Goal: Task Accomplishment & Management: Use online tool/utility

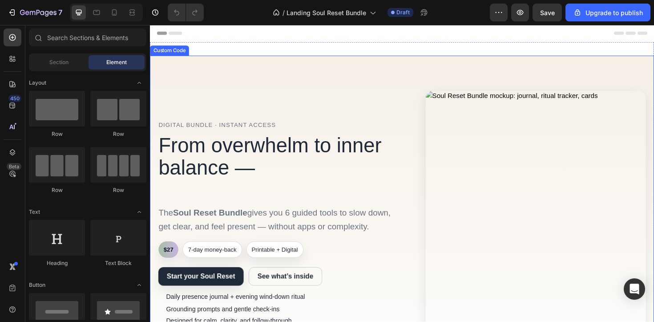
click at [339, 125] on div "Digital Bundle · Instant Access From overwhelm to inner balance — one gentle ro…" at bounding box center [288, 240] width 258 height 230
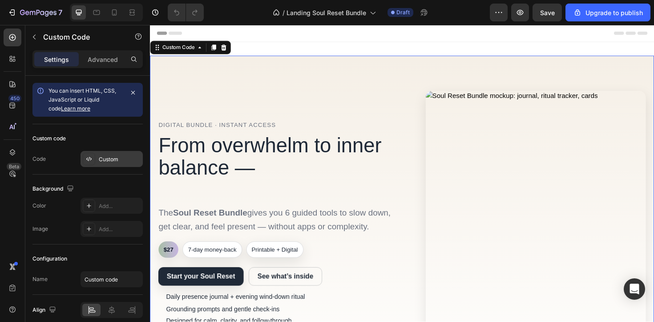
click at [114, 157] on div "Custom" at bounding box center [120, 159] width 42 height 8
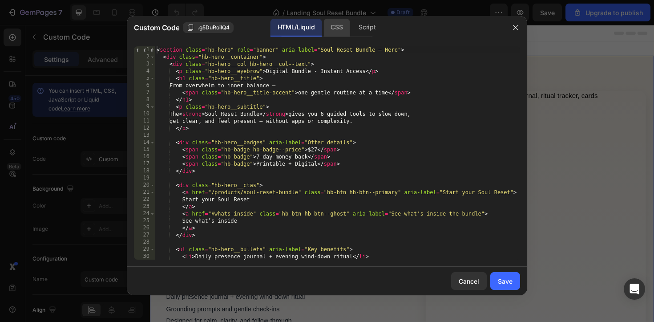
click at [338, 25] on div "CSS" at bounding box center [336, 28] width 26 height 18
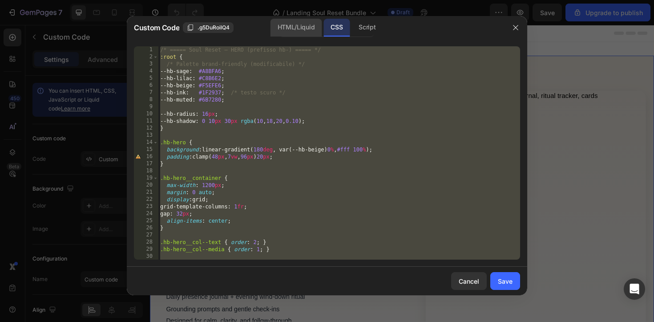
click at [304, 29] on div "HTML/Liquid" at bounding box center [295, 28] width 51 height 18
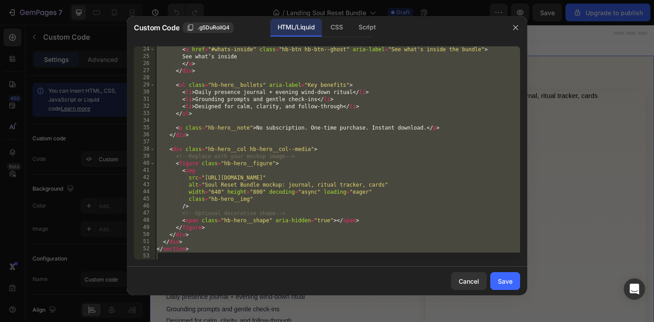
scroll to position [164, 0]
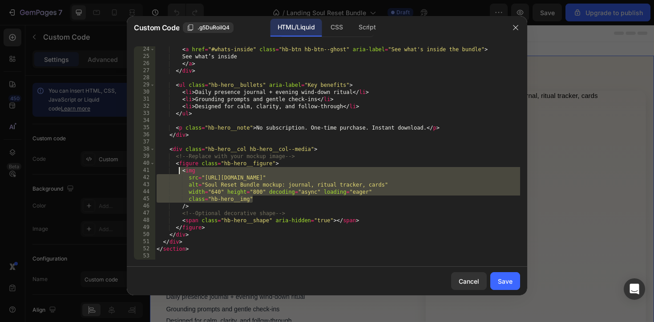
drag, startPoint x: 259, startPoint y: 202, endPoint x: 181, endPoint y: 173, distance: 83.9
click at [181, 173] on div "< a href = "#whats-inside" class = "hb-btn hb-btn--ghost" aria-label = "See wha…" at bounding box center [337, 159] width 365 height 227
type textarea "<img src="https://cdn.example.com/mockups/soul-reset-bundle.webp""
paste textarea
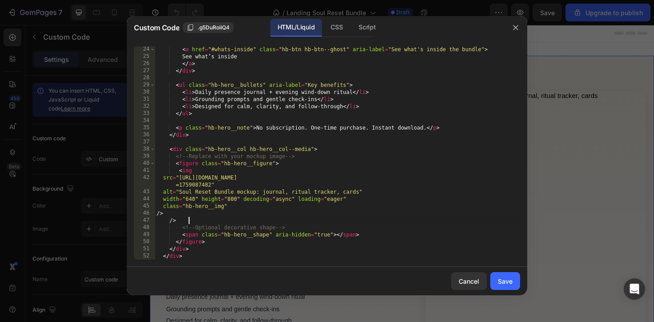
click at [194, 219] on div "< a href = "#whats-inside" class = "hb-btn hb-btn--ghost" aria-label = "See wha…" at bounding box center [337, 159] width 365 height 227
type textarea "/"
click at [512, 282] on button "Save" at bounding box center [505, 281] width 30 height 18
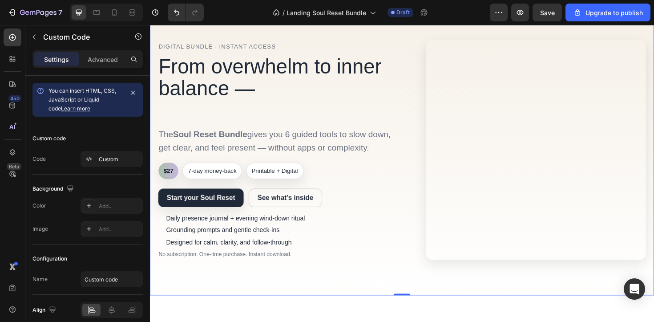
scroll to position [56, 0]
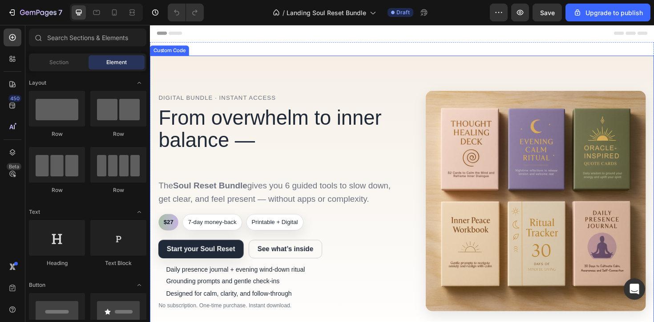
click at [223, 96] on div "Digital Bundle · Instant Access From overwhelm to inner balance — one gentle ro…" at bounding box center [417, 211] width 516 height 233
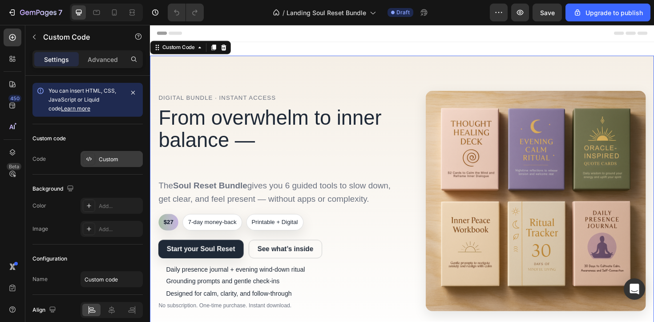
click at [112, 158] on div "Custom" at bounding box center [120, 159] width 42 height 8
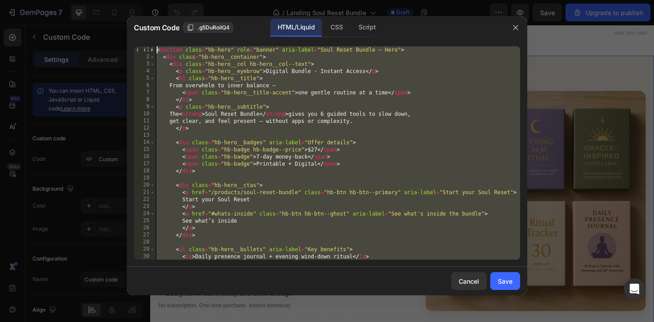
drag, startPoint x: 205, startPoint y: 123, endPoint x: 156, endPoint y: 47, distance: 90.1
click at [156, 48] on div "< section class = "hb-hero" role = "banner" aria-label = "Soul Reset Bundle — H…" at bounding box center [337, 159] width 365 height 227
type textarea "<section class="hb-hero" role="banner" aria-label="Soul Reset Bundle — Hero"> <…"
paste textarea
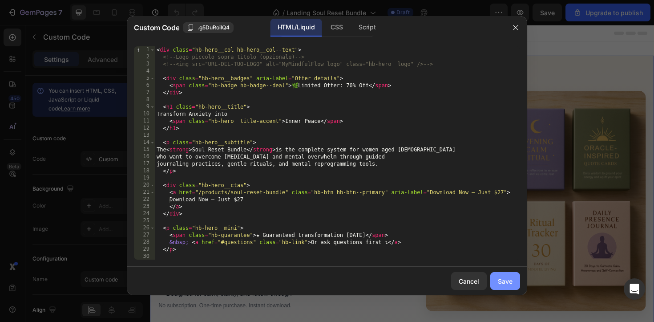
click at [509, 283] on div "Save" at bounding box center [505, 280] width 15 height 9
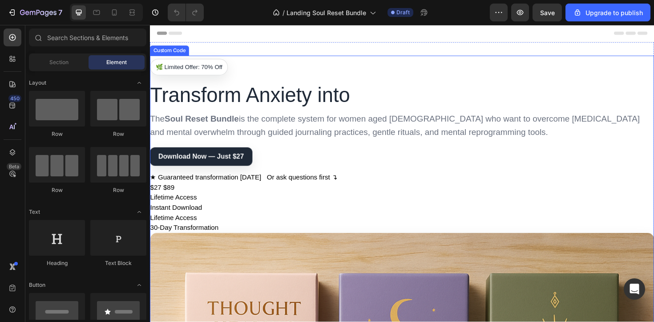
click at [294, 153] on div "🌿 Limited Offer: 70% Off Transform Anxiety into Inner Peace The Soul Reset Bund…" at bounding box center [417, 153] width 534 height 184
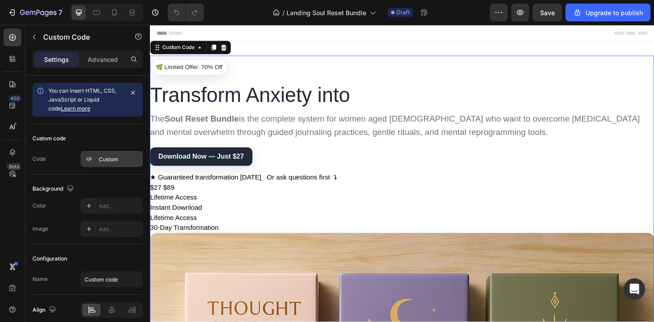
click at [111, 156] on div "Custom" at bounding box center [120, 159] width 42 height 8
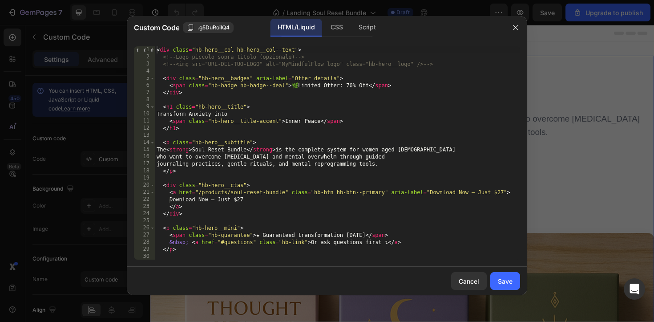
click at [269, 66] on div "< div class = "hb-hero__col hb-hero__col--text" > <!-- Logo piccolo sopra titol…" at bounding box center [337, 159] width 365 height 227
type textarea "</section>"
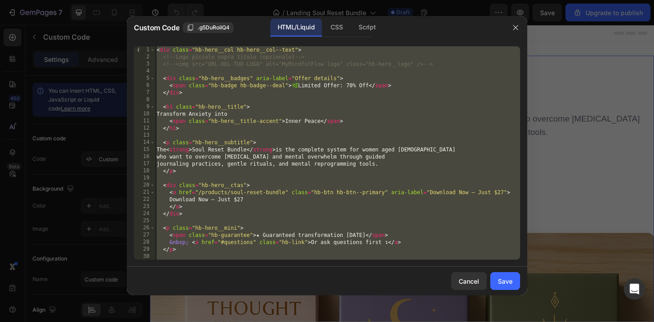
paste textarea
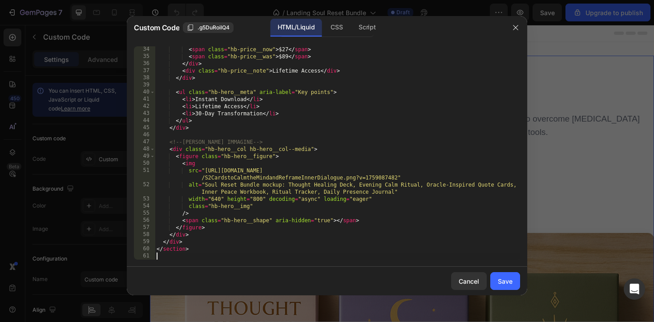
scroll to position [242, 0]
click at [337, 26] on div "CSS" at bounding box center [336, 28] width 26 height 18
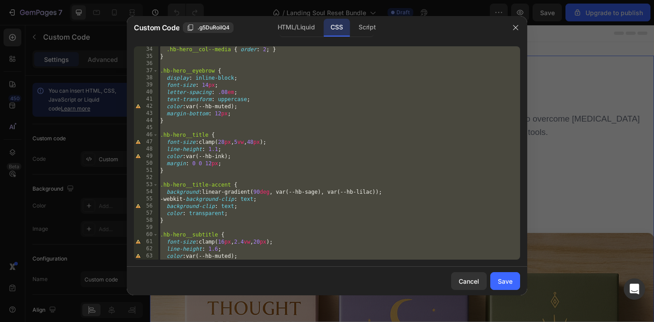
click at [303, 116] on div ".hb-hero__col--media { order : 2 ; } } .hb-hero__eyebrow { display : inline-blo…" at bounding box center [339, 159] width 362 height 227
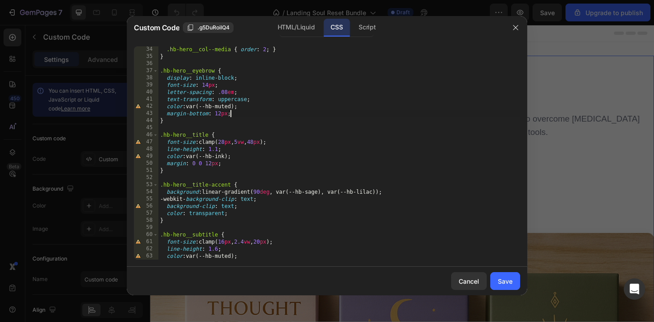
type textarea "}"
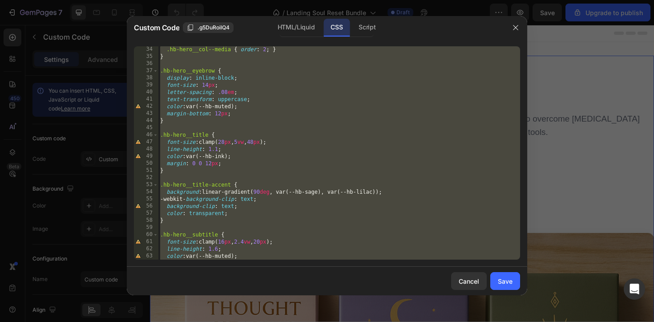
paste textarea
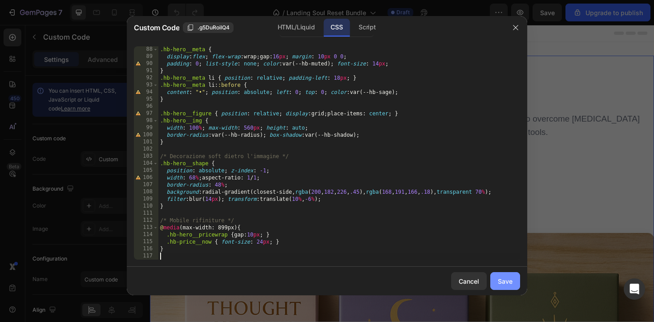
click at [500, 284] on div "Save" at bounding box center [505, 280] width 15 height 9
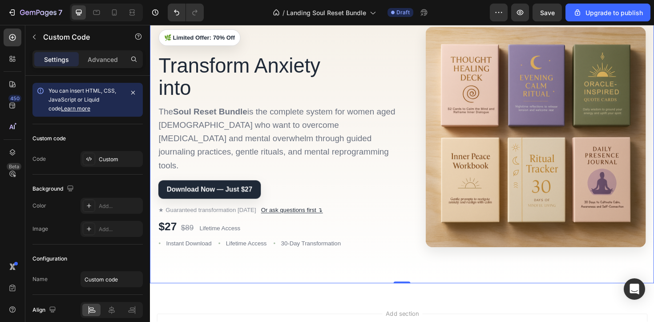
scroll to position [73, 0]
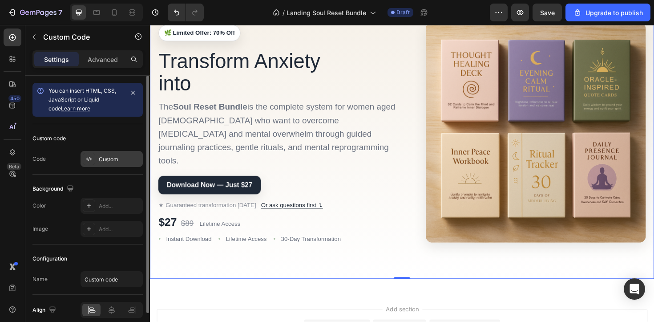
click at [128, 159] on div "Custom" at bounding box center [120, 159] width 42 height 8
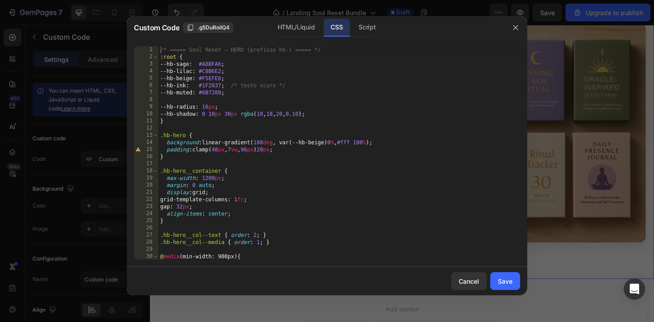
click at [337, 85] on div "/* ===== Soul Reset — HERO (prefisso hb-) ===== */ :root { --hb-sage : #A8BFA6 …" at bounding box center [339, 159] width 362 height 227
type textarea "}"
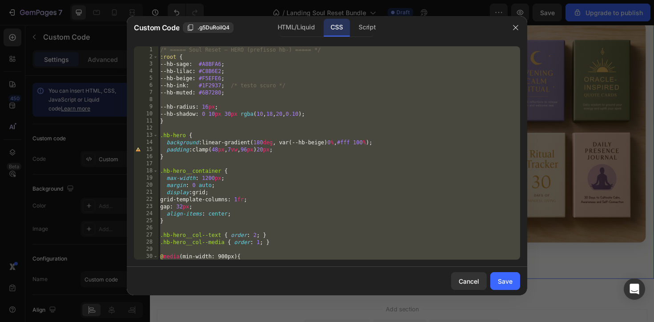
paste textarea
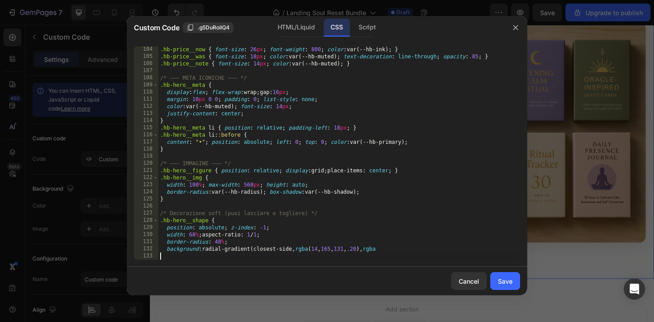
scroll to position [741, 0]
click at [508, 278] on div "Save" at bounding box center [505, 280] width 15 height 9
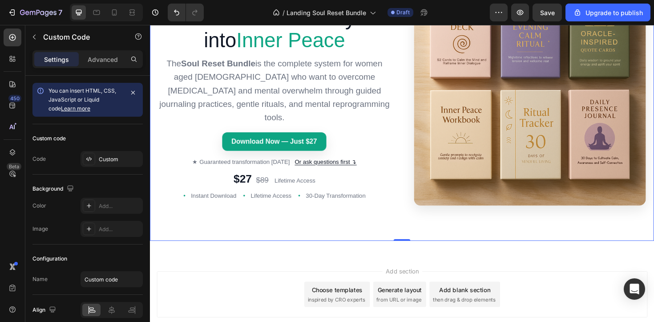
scroll to position [119, 0]
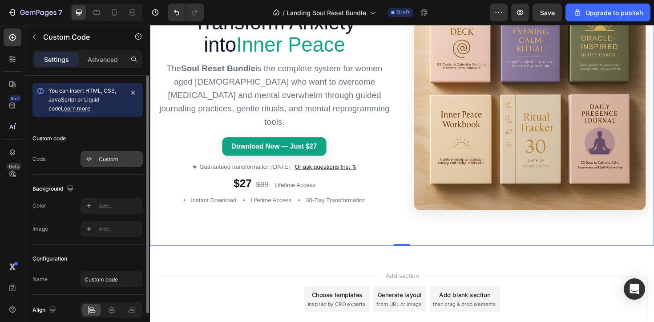
click at [117, 158] on div "Custom" at bounding box center [120, 159] width 42 height 8
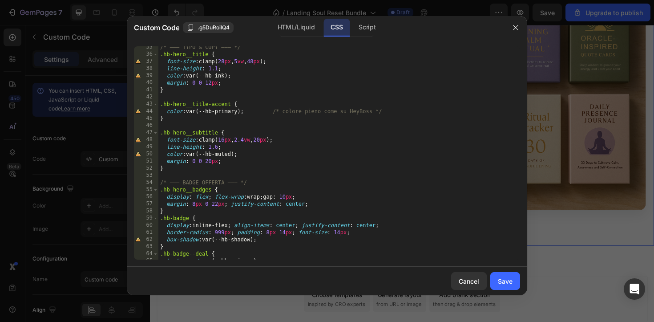
scroll to position [249, 0]
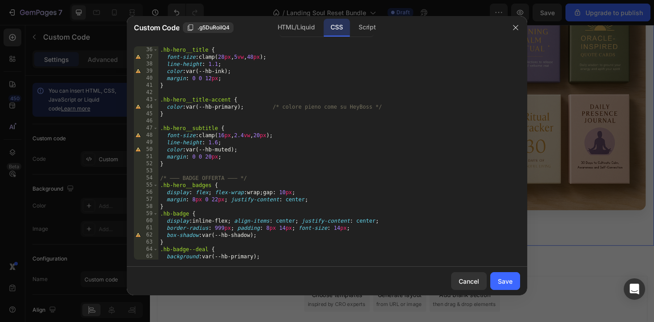
type textarea "margin: 0 0 12px;"
click at [472, 77] on div ".hb-hero__title { font-size : clamp( 28 px , 5 vw , 48 px ) ; line-height : 1.1…" at bounding box center [339, 159] width 362 height 227
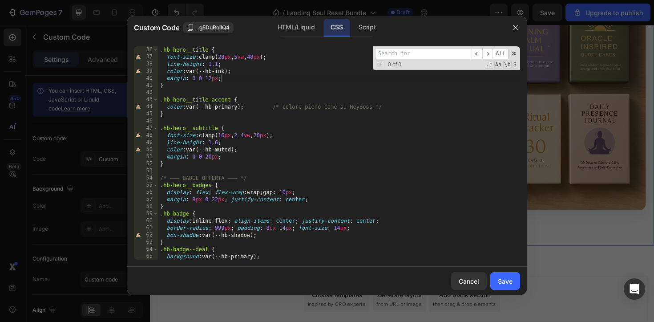
type input ".hb-price__now { font-size: 26px; font-weight: 800; color: var(--hb-ink); /* ← …"
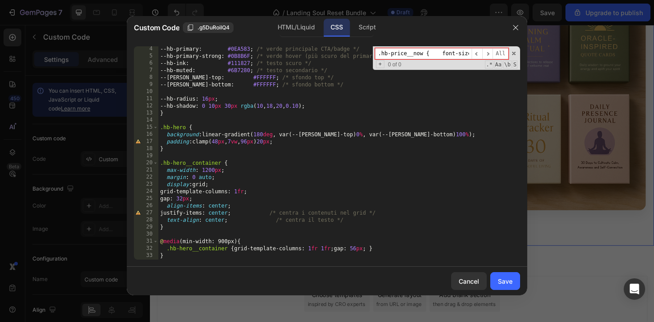
scroll to position [0, 0]
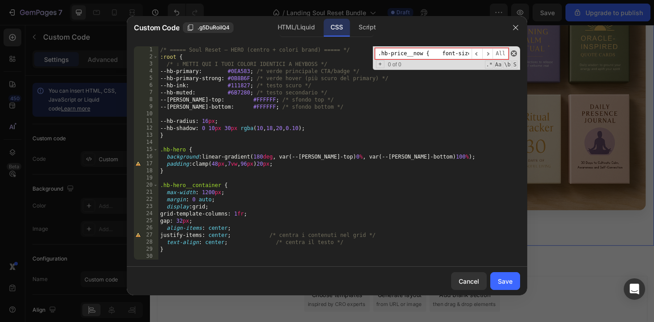
click at [515, 52] on span at bounding box center [514, 53] width 6 height 6
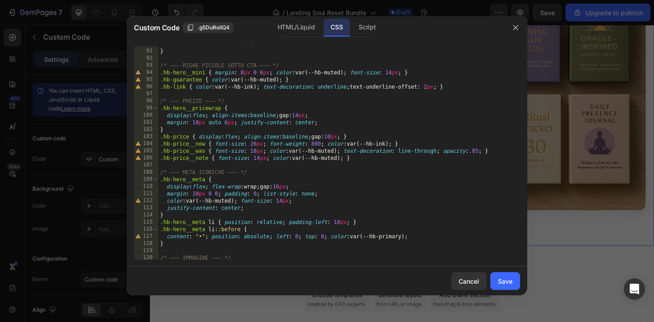
scroll to position [649, 0]
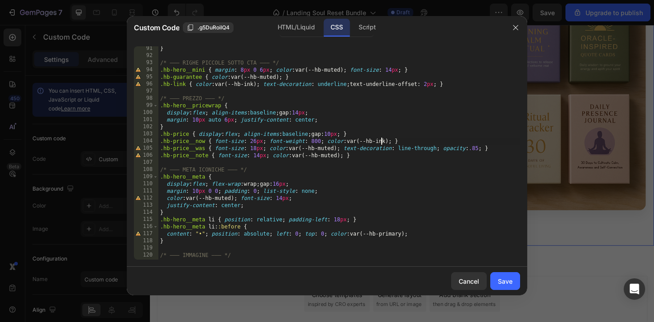
click at [383, 141] on div "} /* ——— RIGHE PICCOLE SOTTO CTA ——— */ .hb-hero__mini { margin : 8 px 0 6 px ;…" at bounding box center [339, 158] width 362 height 227
paste textarea "primary"
type textarea ".hb-price__now { font-size: 26px; font-weight: 800; color: var(--hb-primary); }"
click at [500, 278] on div "Save" at bounding box center [505, 280] width 15 height 9
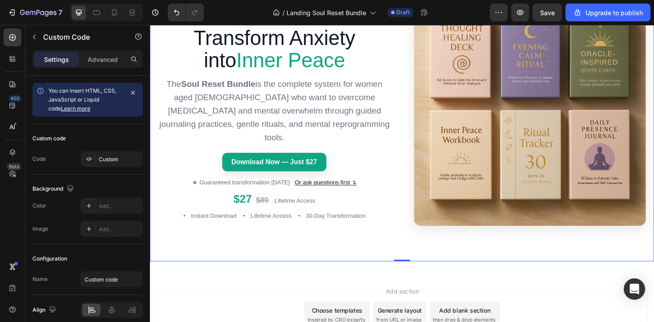
scroll to position [100, 0]
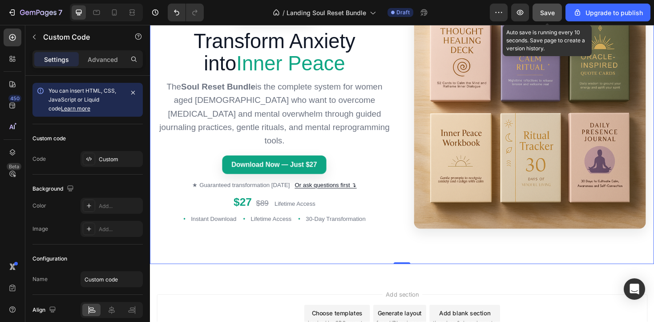
click at [551, 12] on span "Save" at bounding box center [547, 13] width 15 height 8
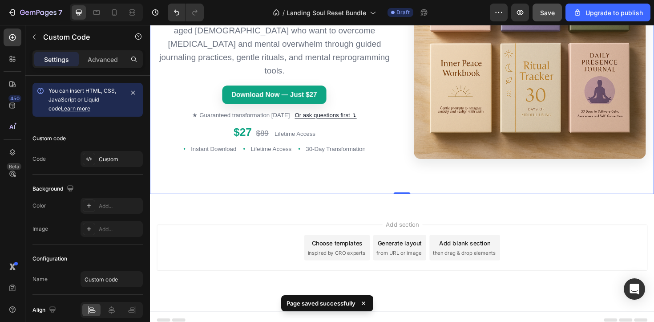
scroll to position [174, 0]
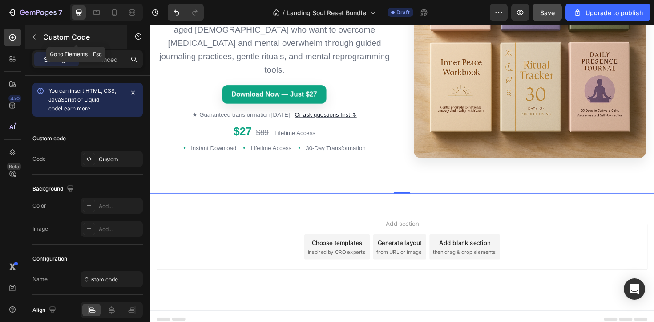
click at [33, 38] on icon "button" at bounding box center [34, 36] width 7 height 7
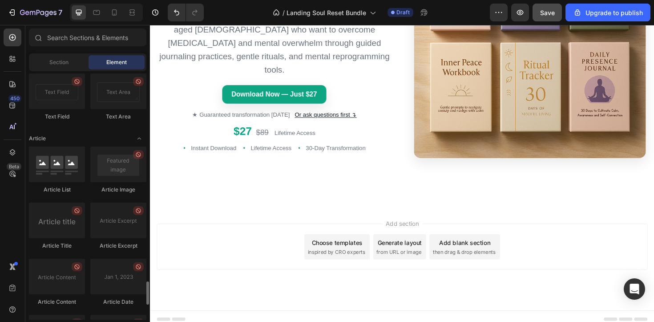
scroll to position [2390, 0]
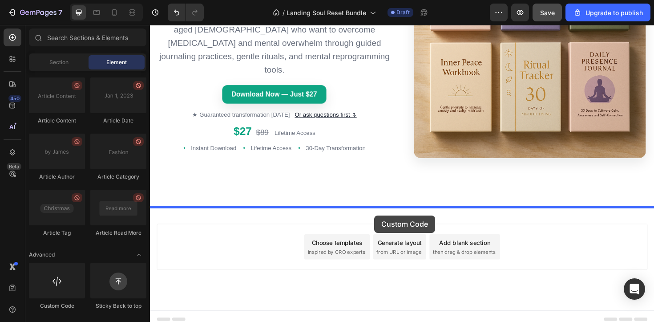
drag, startPoint x: 198, startPoint y: 316, endPoint x: 387, endPoint y: 226, distance: 209.1
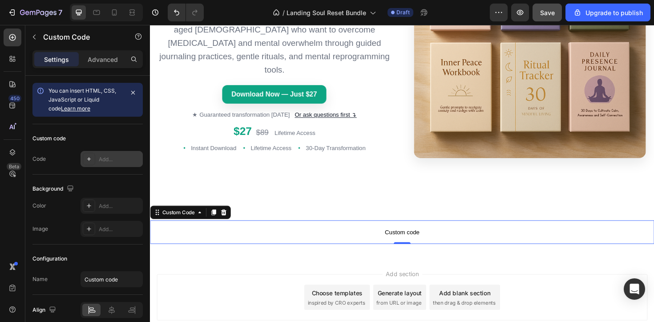
click at [101, 159] on div "Add..." at bounding box center [120, 159] width 42 height 8
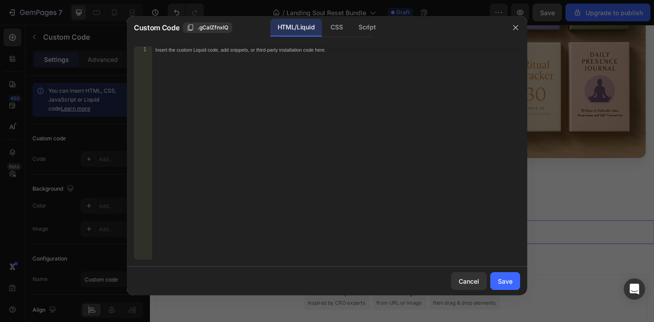
click at [240, 64] on div "Insert the custom Liquid code, add snippets, or third-party installation code h…" at bounding box center [336, 159] width 368 height 227
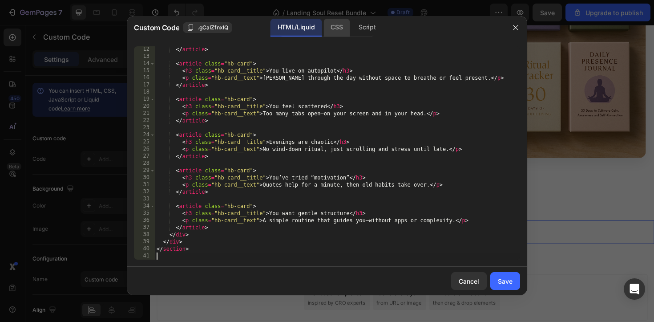
click at [341, 27] on div "CSS" at bounding box center [336, 28] width 26 height 18
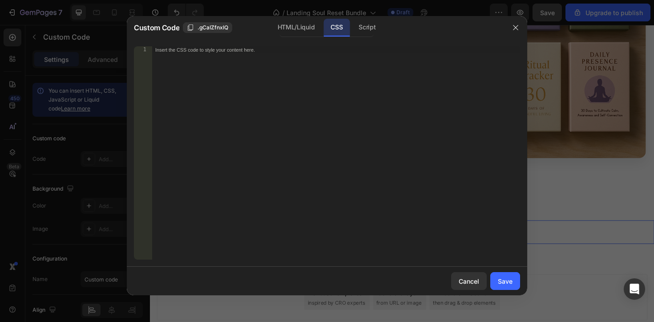
click at [377, 166] on div "Insert the CSS code to style your content here." at bounding box center [336, 159] width 368 height 227
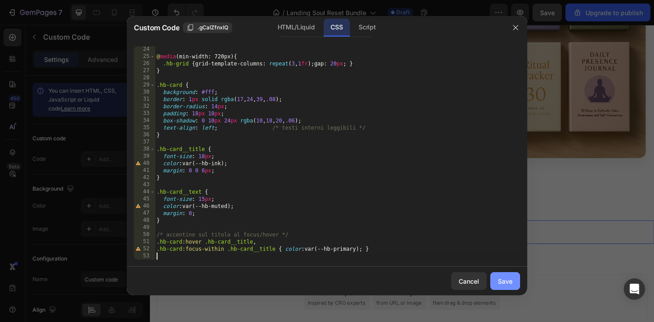
click at [510, 281] on div "Save" at bounding box center [505, 280] width 15 height 9
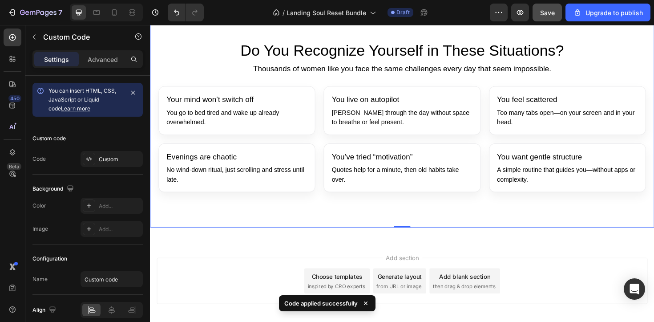
scroll to position [400, 0]
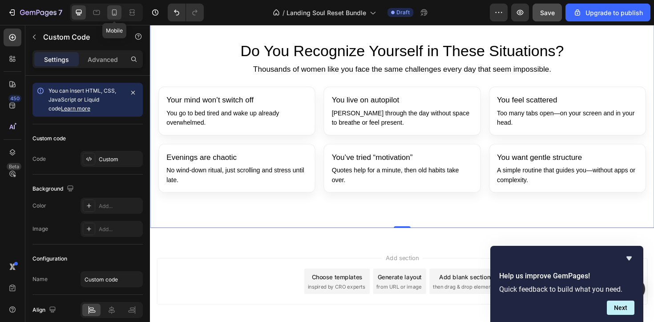
click at [116, 15] on icon at bounding box center [114, 12] width 5 height 6
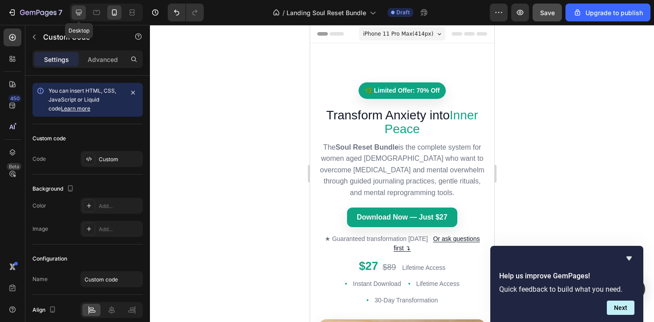
click at [74, 15] on div at bounding box center [79, 12] width 14 height 14
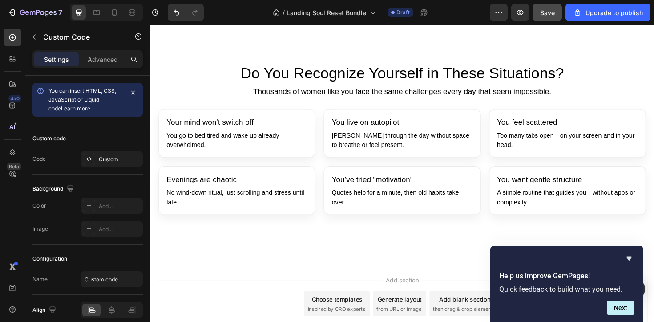
scroll to position [373, 0]
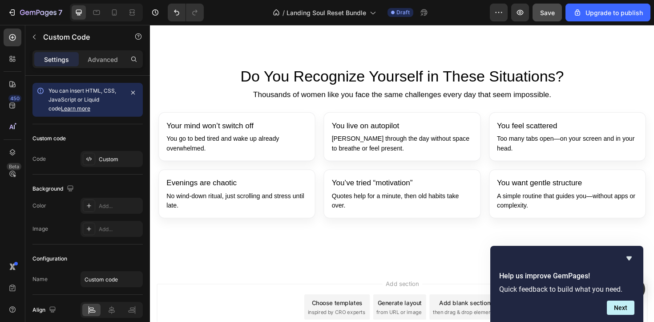
click at [216, 96] on p "Thousands of women like you face the same challenges every day that seem imposs…" at bounding box center [417, 99] width 516 height 12
click at [126, 161] on div "Custom" at bounding box center [120, 159] width 42 height 8
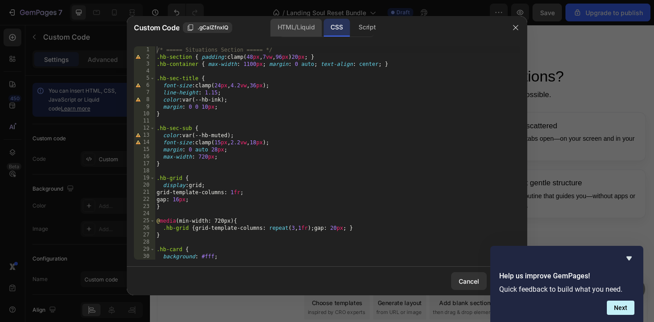
click at [292, 23] on div "HTML/Liquid" at bounding box center [295, 28] width 51 height 18
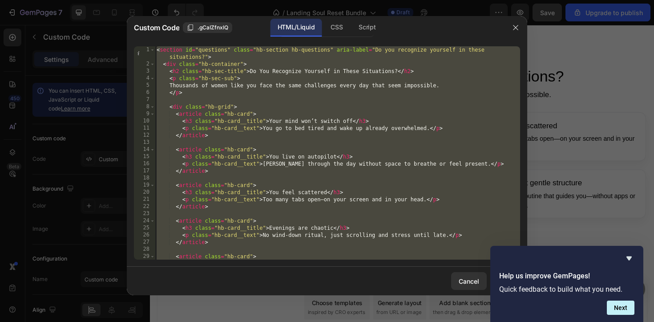
click at [290, 94] on div "< section id = "questions" class = "hb-section hb-questions" aria-label = "Do y…" at bounding box center [337, 163] width 365 height 234
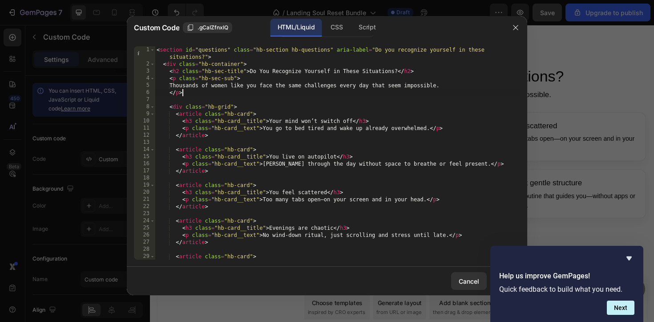
click at [290, 94] on div "< section id = "questions" class = "hb-section hb-questions" aria-label = "Do y…" at bounding box center [337, 163] width 365 height 234
type textarea "</section>"
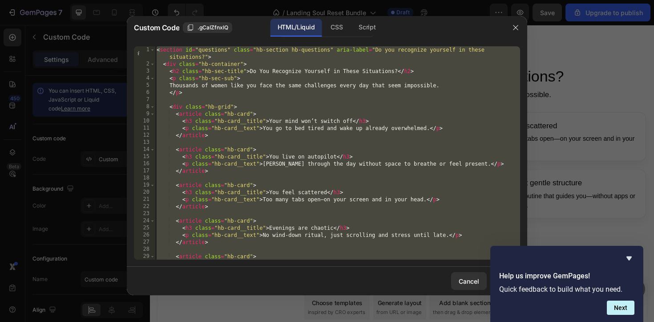
paste textarea
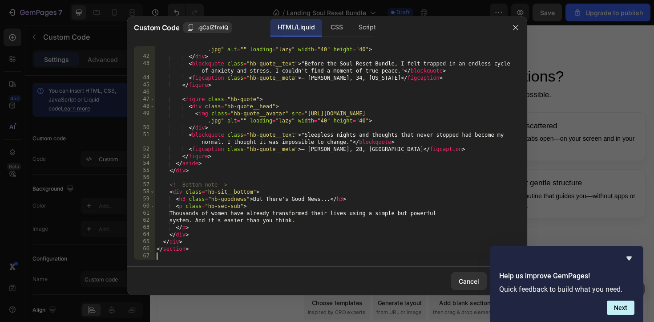
scroll to position [342, 0]
click at [337, 30] on div "CSS" at bounding box center [336, 28] width 26 height 18
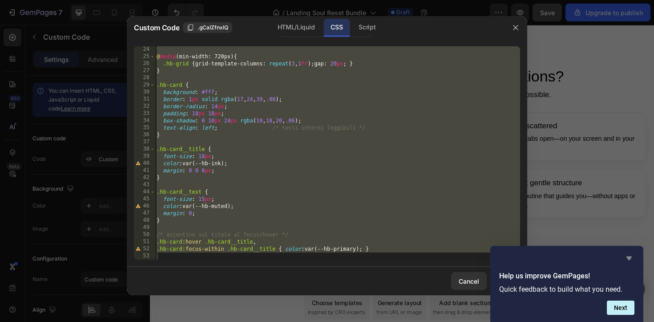
click at [631, 254] on icon "Hide survey" at bounding box center [629, 258] width 11 height 11
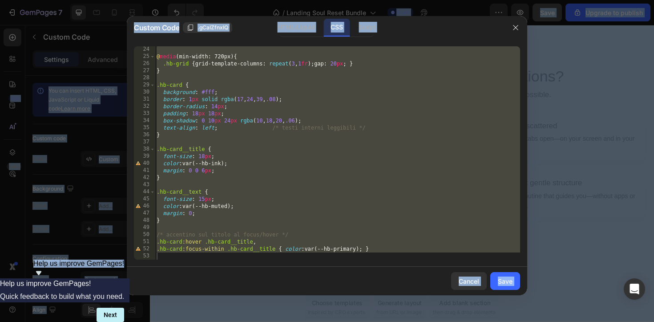
type textarea ".hb-card:focus-within .hb-card__title { color: var(--hb-primary); }"
click at [317, 143] on div "@ media (min-width: 720px) { .hb-grid { grid-template-columns : repeat ( 3 , 1 …" at bounding box center [337, 159] width 365 height 227
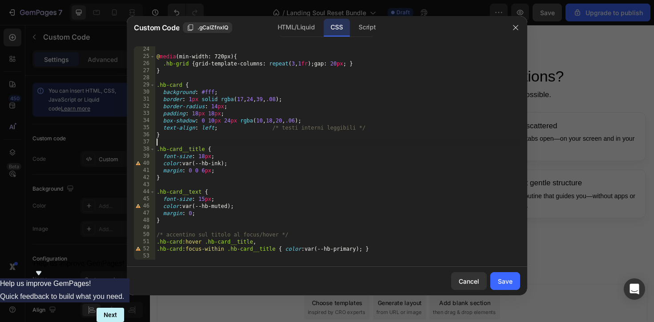
type textarea ".hb-card:focus-within .hb-card__title { color: var(--hb-primary); }"
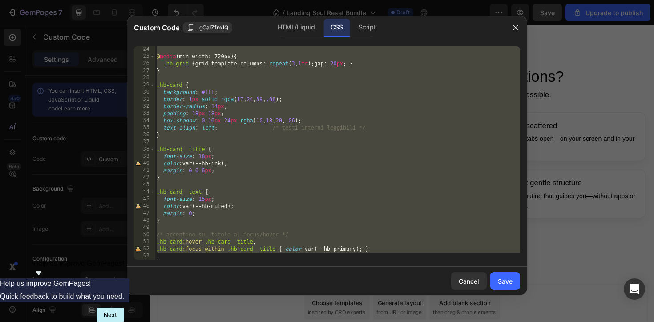
paste textarea
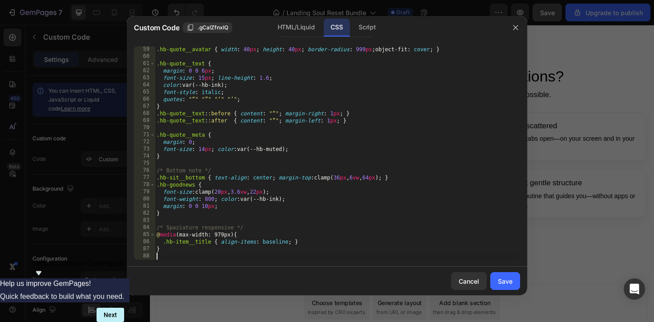
scroll to position [413, 0]
click at [511, 279] on div "Save" at bounding box center [505, 280] width 15 height 9
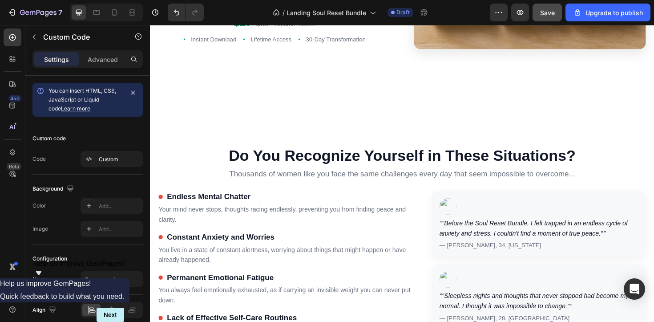
scroll to position [289, 0]
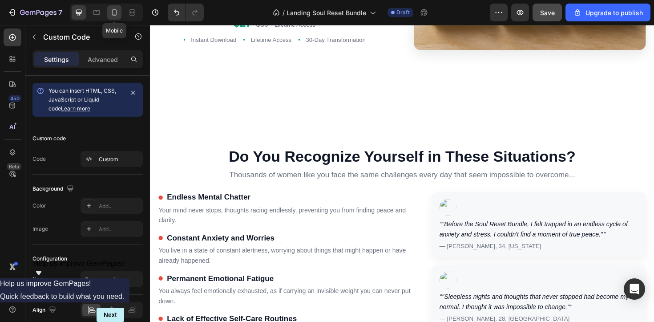
click at [114, 15] on icon at bounding box center [114, 12] width 9 height 9
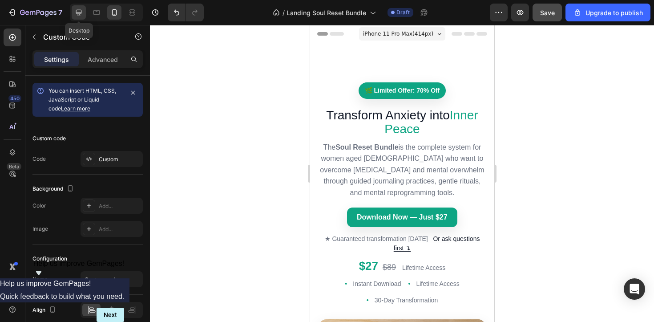
click at [79, 16] on icon at bounding box center [78, 12] width 9 height 9
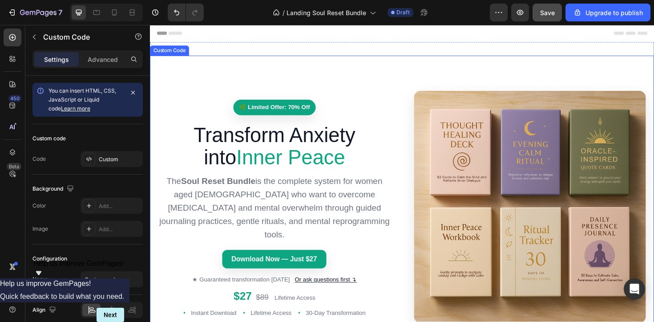
click at [242, 169] on span "Inner Peace" at bounding box center [298, 165] width 115 height 24
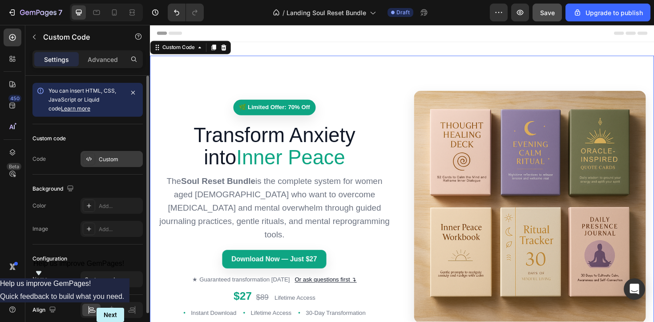
click at [97, 161] on div "Custom" at bounding box center [112, 159] width 62 height 16
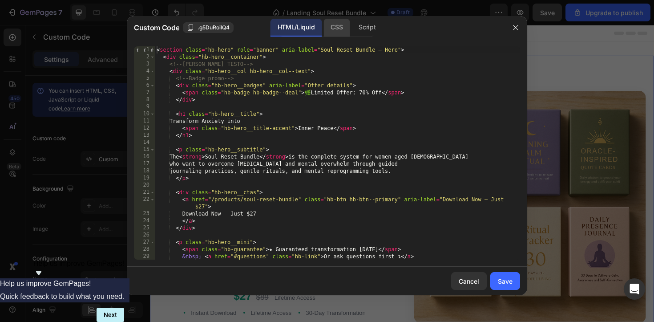
click at [336, 24] on div "CSS" at bounding box center [336, 28] width 26 height 18
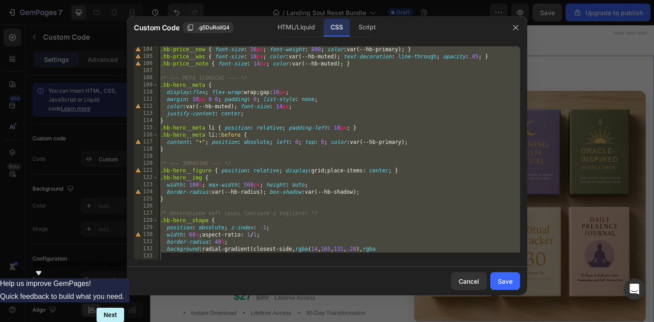
scroll to position [741, 0]
click at [416, 250] on div ".hb-price__now { font-size : 26 px ; font-weight : 800 ; color : var(--hb-prima…" at bounding box center [339, 159] width 362 height 227
type textarea "background: radial-gradient(closest-side, rgba(14,165,131,.20), rgba"
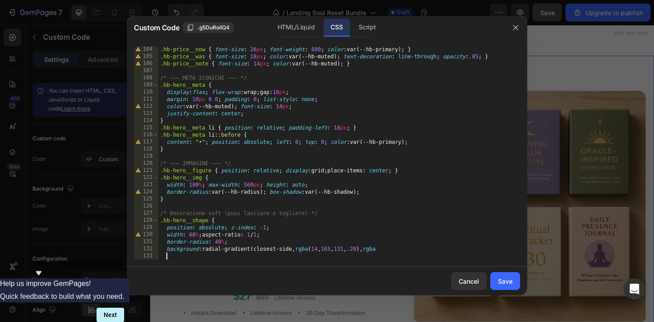
paste textarea
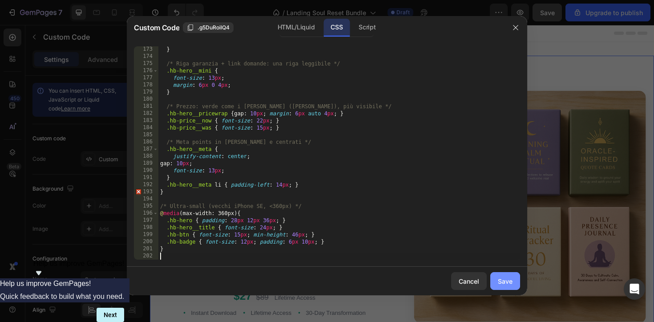
click at [507, 282] on div "Save" at bounding box center [505, 280] width 15 height 9
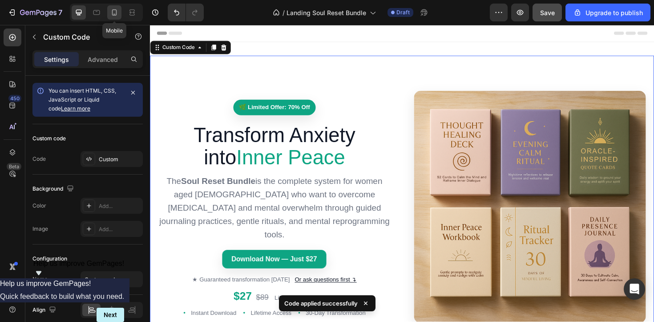
click at [112, 12] on icon at bounding box center [114, 12] width 5 height 6
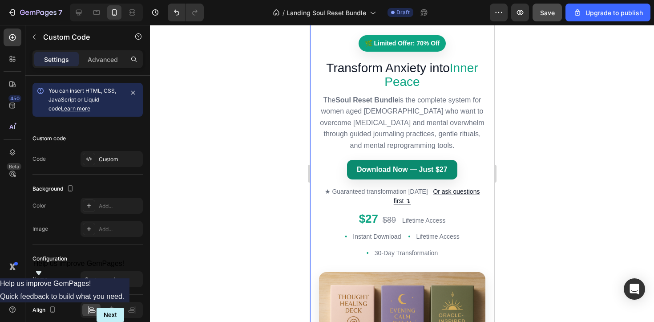
scroll to position [48, 0]
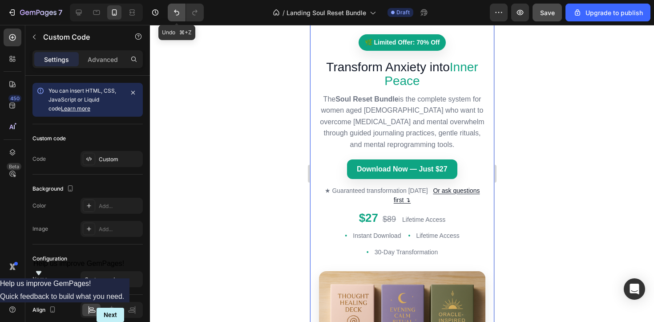
click at [176, 15] on icon "Undo/Redo" at bounding box center [176, 12] width 9 height 9
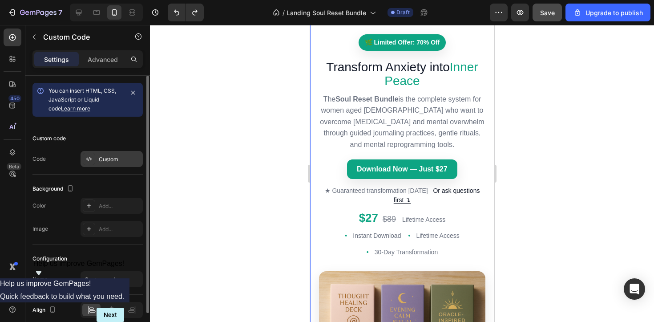
click at [123, 156] on div "Custom" at bounding box center [120, 159] width 42 height 8
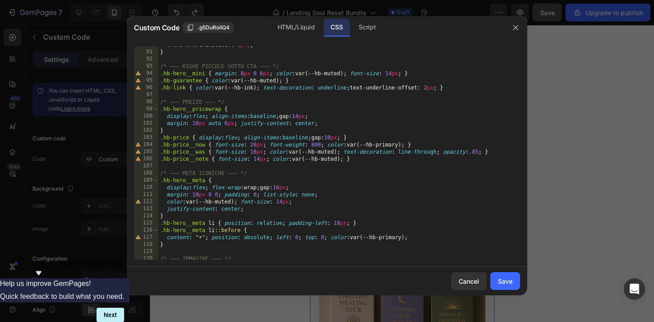
scroll to position [741, 0]
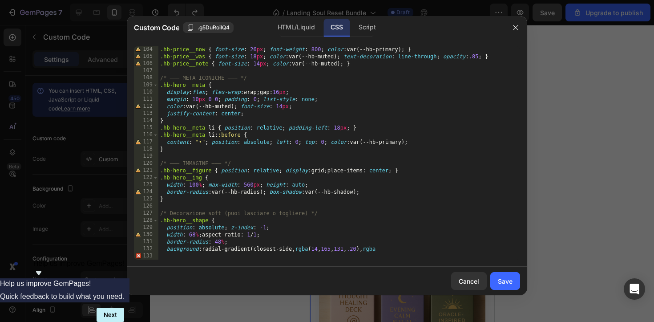
click at [575, 202] on div at bounding box center [327, 161] width 654 height 322
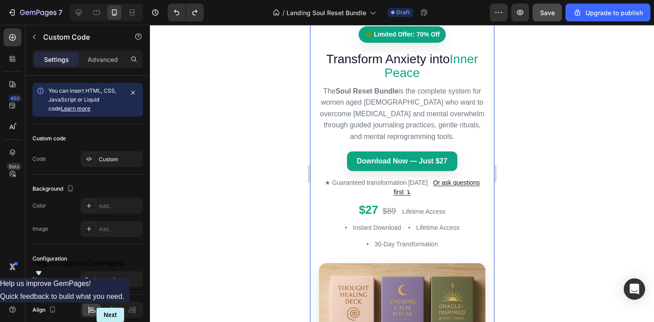
scroll to position [55, 0]
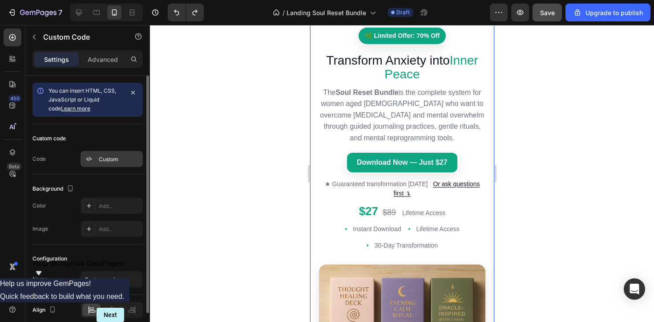
click at [109, 157] on div "Custom" at bounding box center [120, 159] width 42 height 8
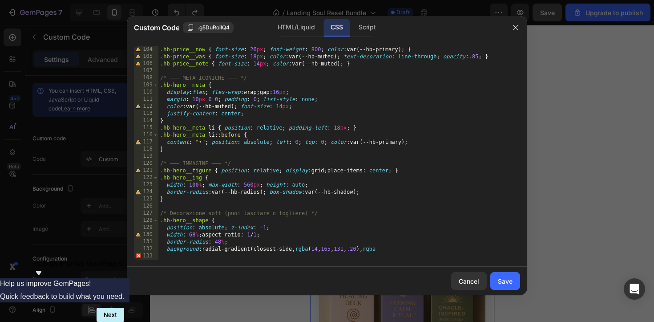
scroll to position [741, 0]
type textarea "background: radial-gradient(closest-side, rgba(14,165,131,.20), rgba"
click at [401, 250] on div ".hb-price__now { font-size : 26 px ; font-weight : 800 ; color : var(--hb-prima…" at bounding box center [339, 159] width 362 height 227
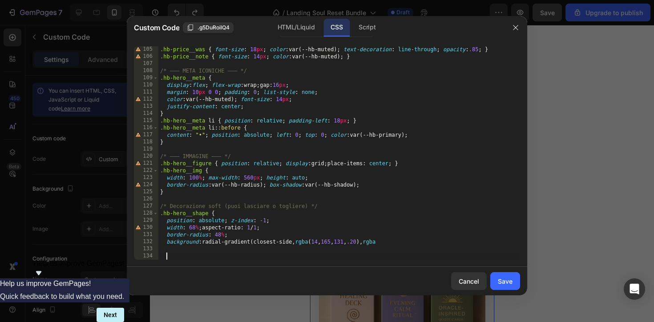
paste textarea
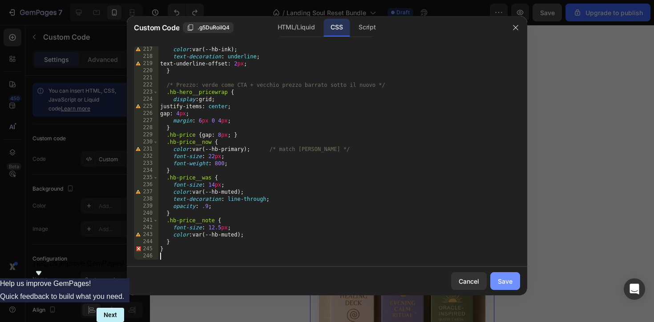
click at [512, 282] on button "Save" at bounding box center [505, 281] width 30 height 18
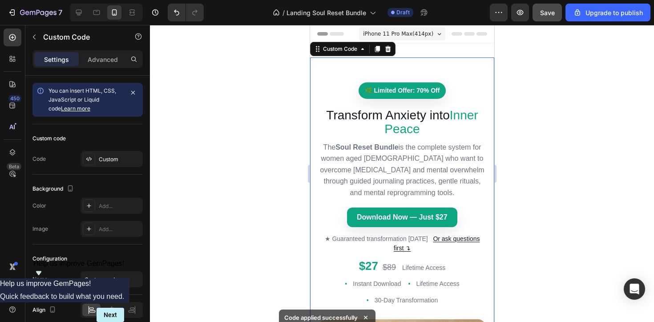
scroll to position [0, 0]
click at [81, 13] on icon at bounding box center [79, 13] width 6 height 6
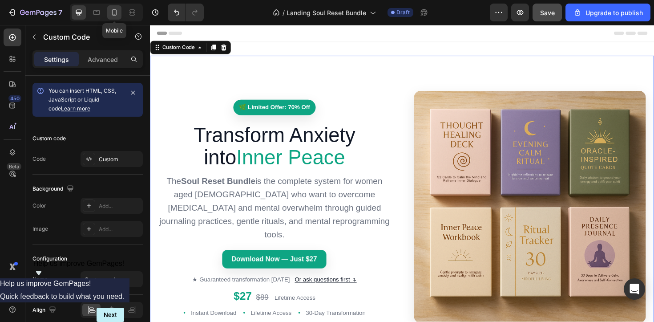
click at [113, 11] on icon at bounding box center [114, 12] width 9 height 9
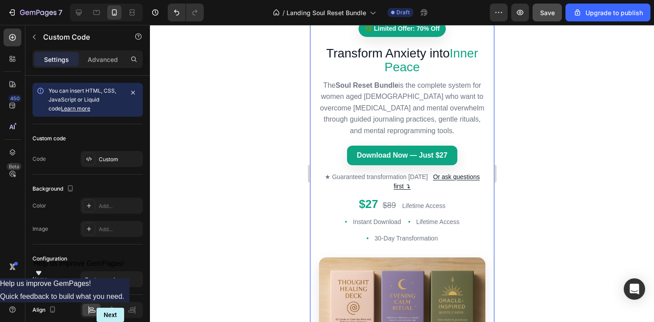
scroll to position [62, 0]
click at [77, 10] on icon at bounding box center [79, 13] width 6 height 6
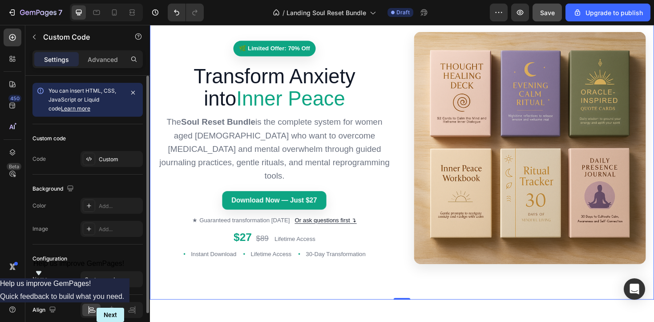
scroll to position [1, 0]
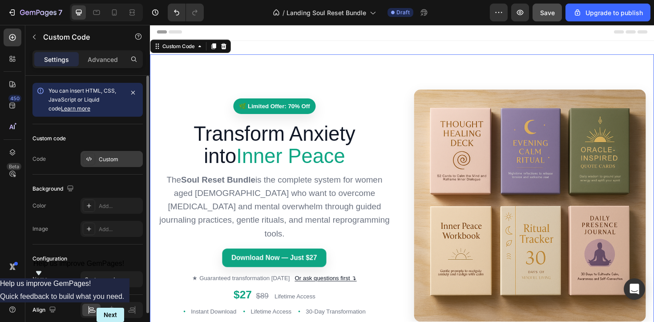
click at [105, 158] on div "Custom" at bounding box center [120, 159] width 42 height 8
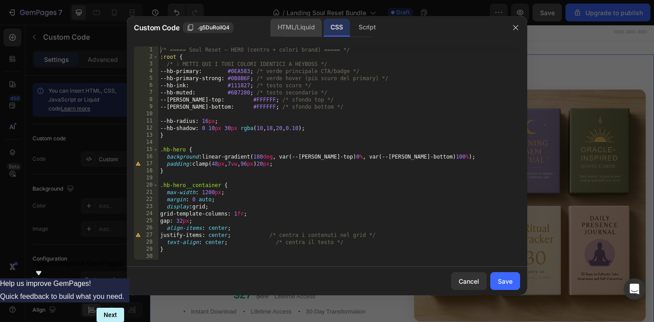
click at [292, 31] on div "HTML/Liquid" at bounding box center [295, 28] width 51 height 18
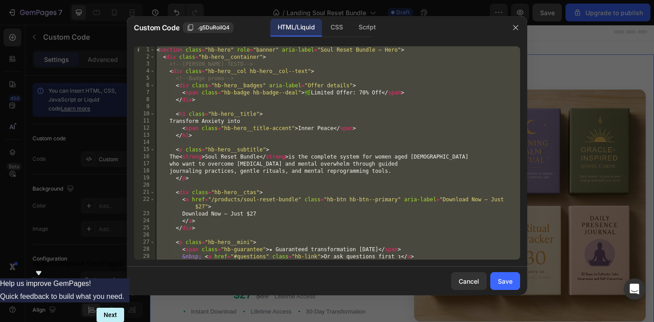
click at [327, 101] on div "< section class = "hb-hero" role = "banner" aria-label = "Soul Reset Bundle — H…" at bounding box center [337, 159] width 365 height 227
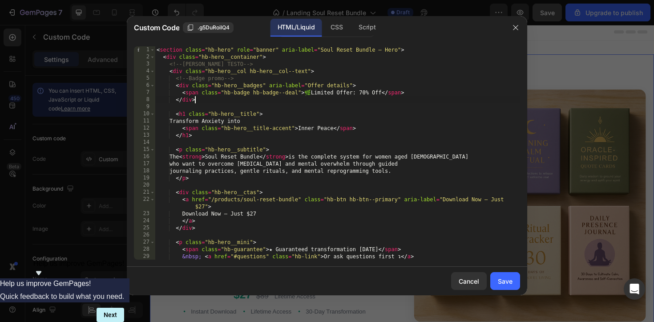
type textarea "</section>"
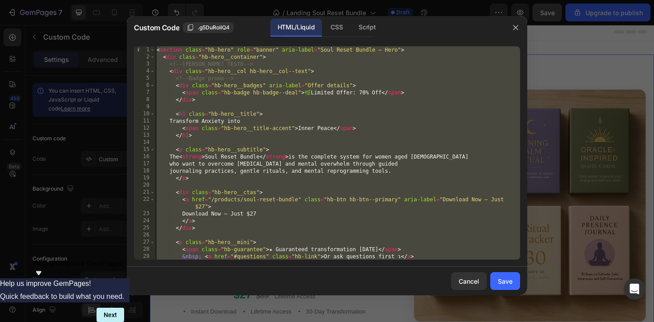
paste textarea
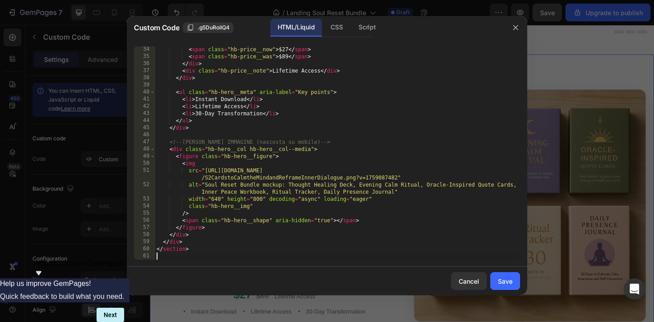
scroll to position [242, 0]
click at [331, 28] on div "CSS" at bounding box center [336, 28] width 26 height 18
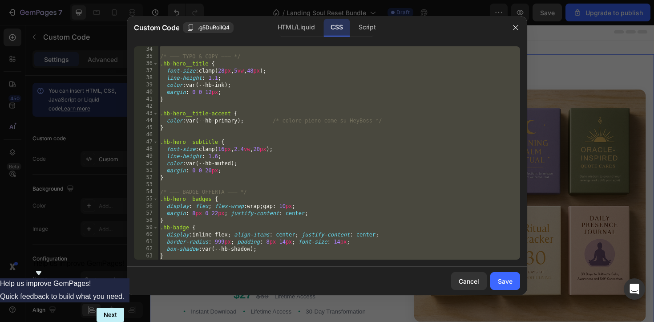
scroll to position [235, 0]
click at [358, 101] on div "/* ——— TYPO & COPY ——— */ .hb-hero__title { font-size : clamp( 28 px , 5 vw , 4…" at bounding box center [339, 159] width 362 height 227
type textarea "}"
paste textarea
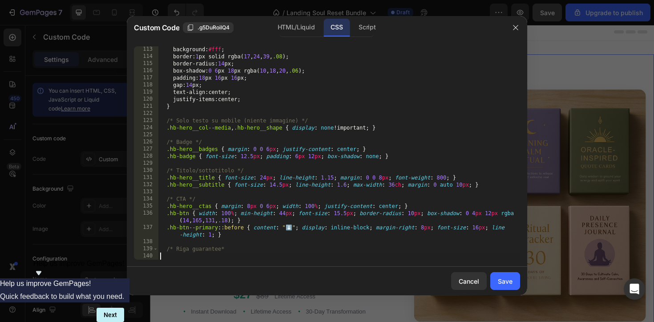
scroll to position [812, 0]
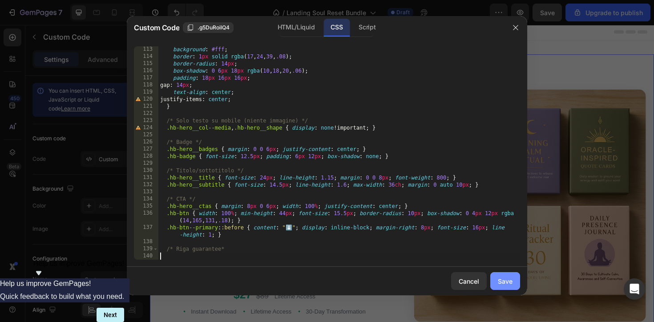
click at [507, 282] on div "Save" at bounding box center [505, 280] width 15 height 9
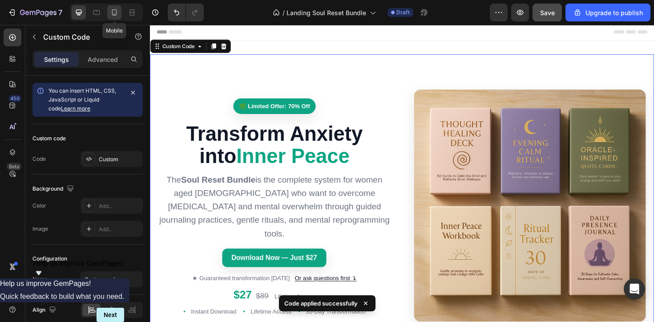
click at [116, 15] on icon at bounding box center [114, 12] width 9 height 9
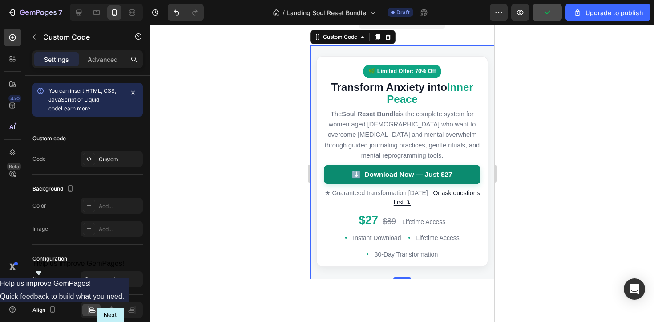
scroll to position [8, 0]
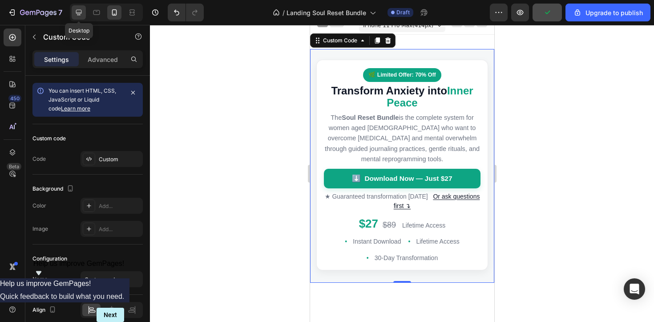
click at [83, 12] on icon at bounding box center [78, 12] width 9 height 9
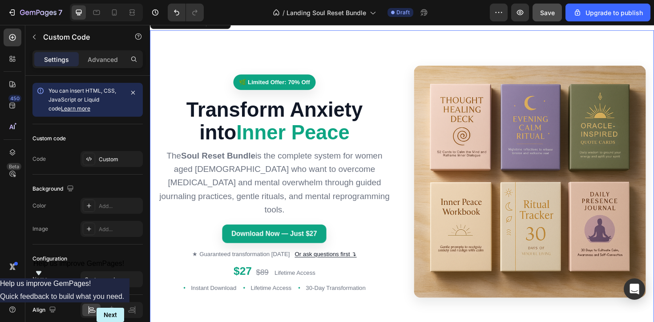
scroll to position [26, 0]
click at [113, 13] on icon at bounding box center [114, 12] width 9 height 9
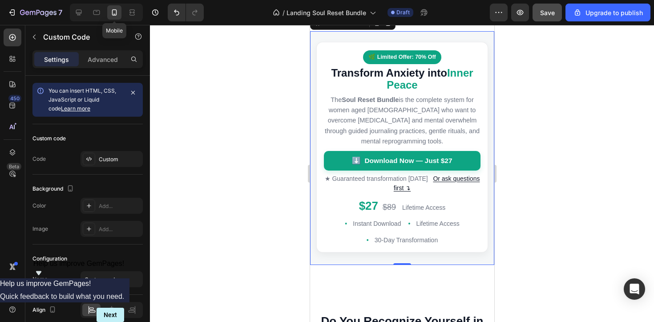
scroll to position [1, 0]
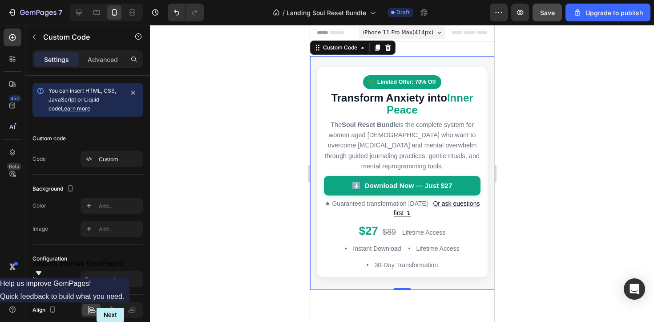
click at [440, 32] on icon at bounding box center [439, 33] width 4 height 2
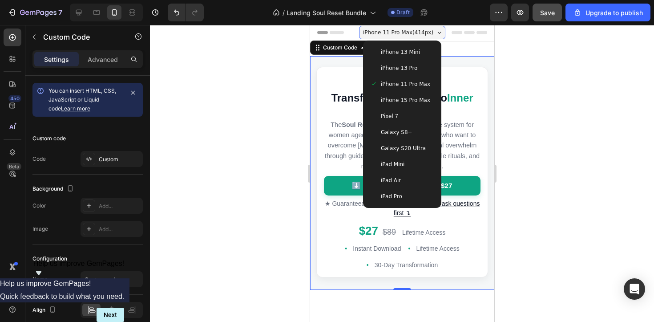
click at [387, 69] on span "iPhone 13 Pro" at bounding box center [398, 68] width 36 height 9
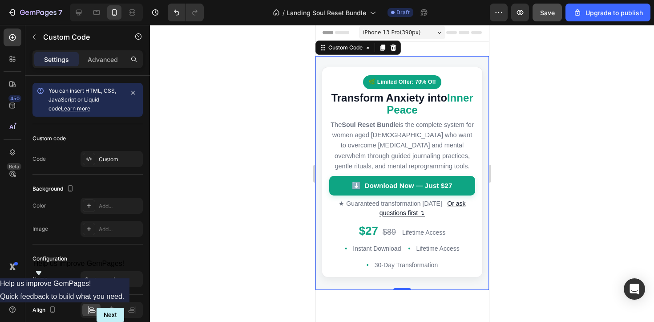
click at [432, 34] on div "iPhone 13 Pro ( 390 px)" at bounding box center [402, 32] width 86 height 13
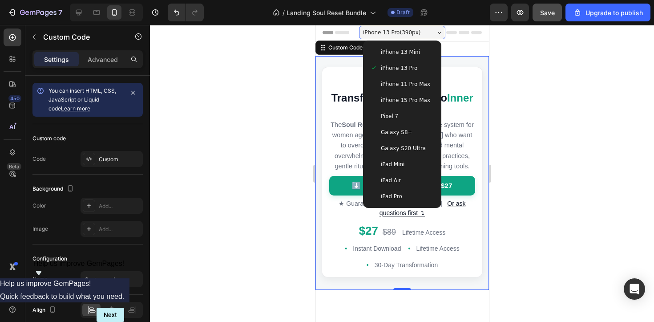
click at [400, 88] on span "iPhone 11 Pro Max" at bounding box center [404, 84] width 49 height 9
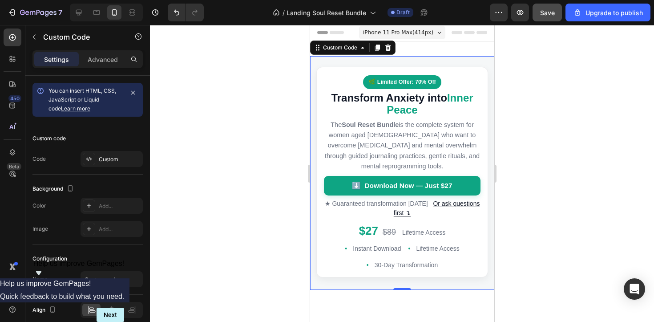
click at [604, 178] on div at bounding box center [402, 173] width 504 height 297
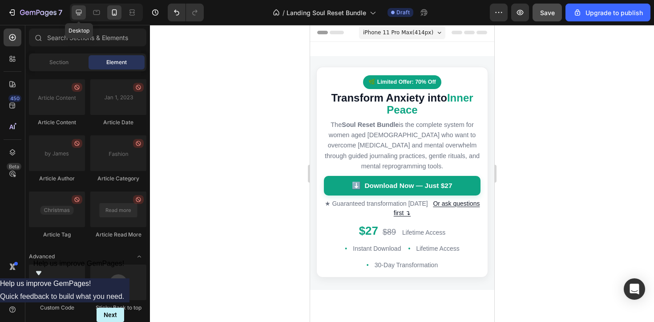
click at [78, 12] on icon at bounding box center [78, 12] width 9 height 9
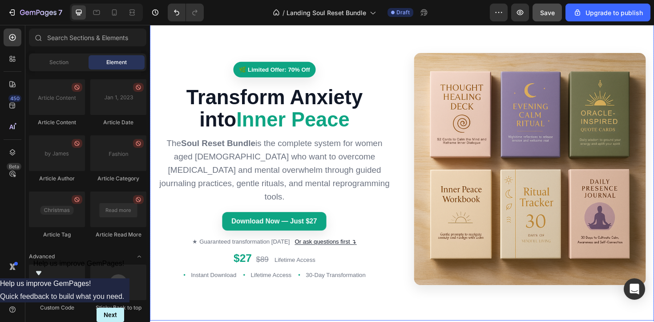
scroll to position [42, 0]
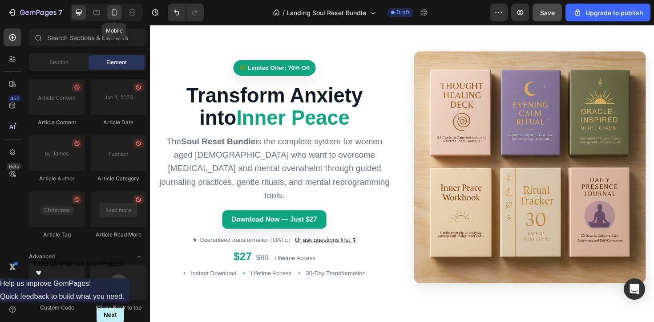
click at [116, 16] on icon at bounding box center [114, 12] width 9 height 9
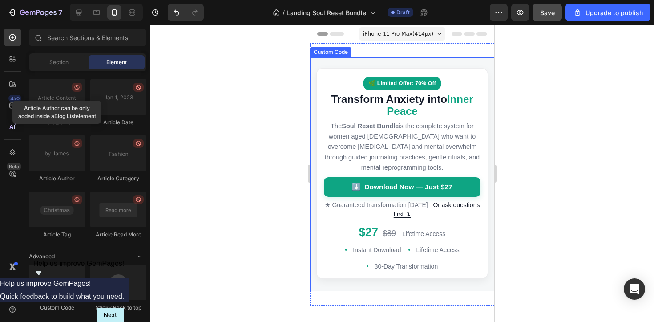
click at [351, 94] on h1 "Transform Anxiety into Inner Peace" at bounding box center [401, 105] width 157 height 24
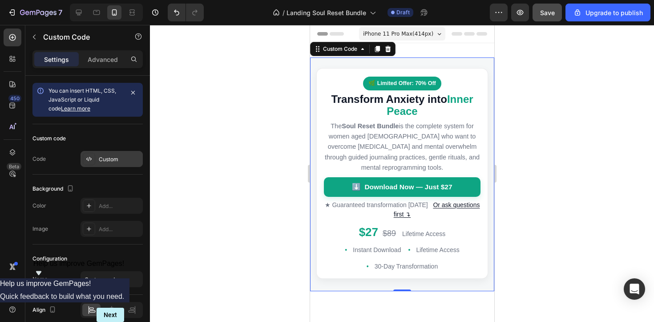
click at [121, 157] on div "Custom" at bounding box center [120, 159] width 42 height 8
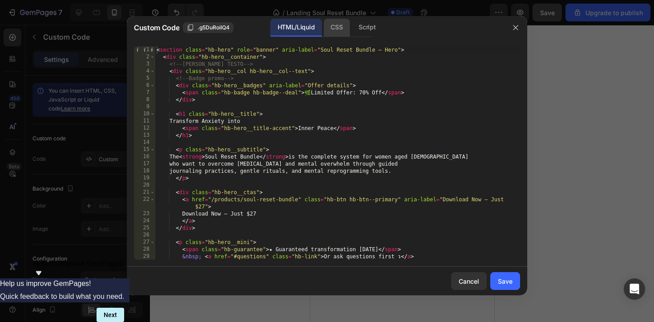
click at [336, 32] on div "CSS" at bounding box center [336, 28] width 26 height 18
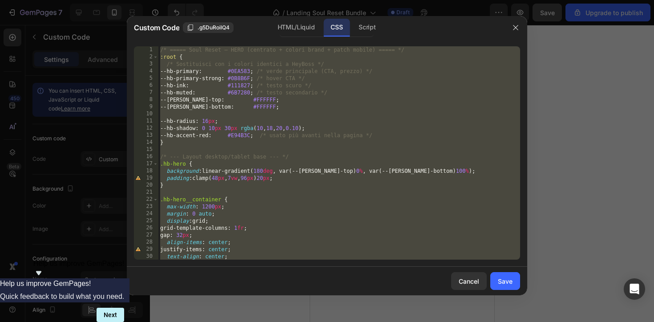
click at [413, 120] on div "/* ===== Soul Reset — HERO (centrato + colori brand + patch mobile) ===== */ :r…" at bounding box center [339, 159] width 362 height 227
type textarea "--hb-radius: 16px;"
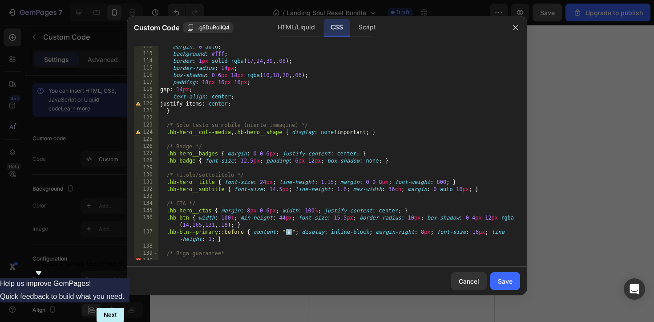
scroll to position [812, 0]
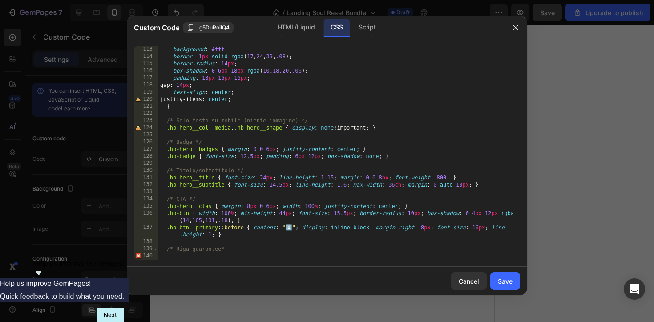
click at [436, 244] on div "background : #fff ; border : 1 px solid rgba ( 17 , 24 , 39 , .08 ) ; border-ra…" at bounding box center [339, 159] width 362 height 227
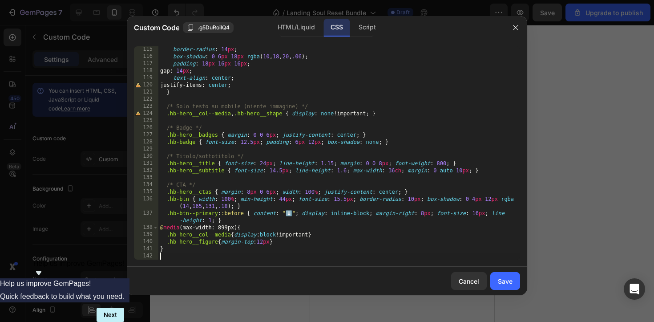
scroll to position [826, 0]
click at [500, 282] on div "Save" at bounding box center [505, 280] width 15 height 9
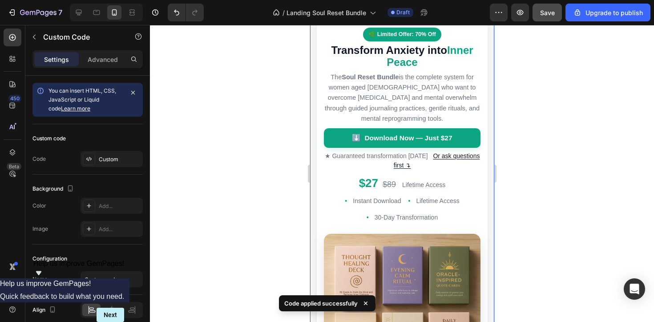
scroll to position [48, 0]
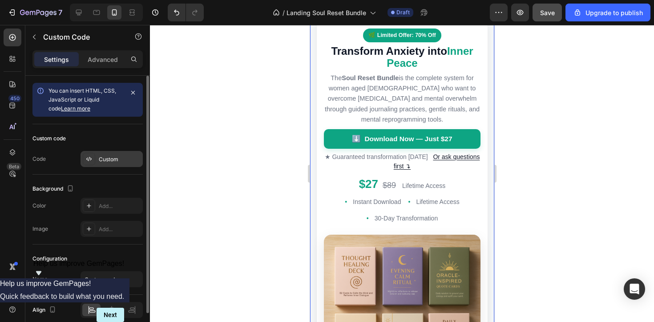
click at [105, 158] on div "Custom" at bounding box center [120, 159] width 42 height 8
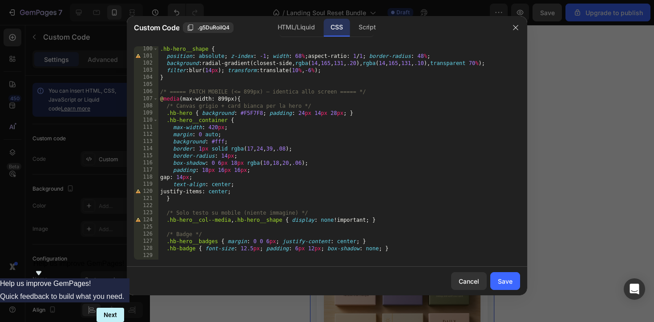
scroll to position [840, 0]
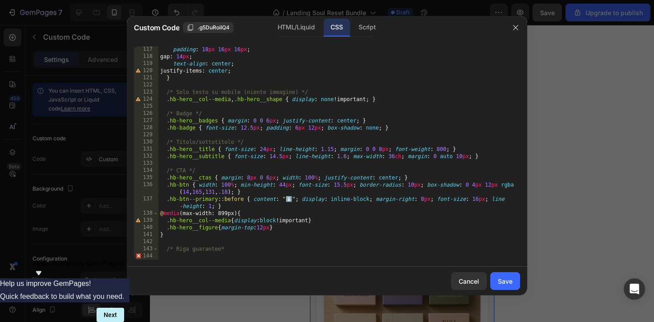
click at [329, 239] on div "padding : 18 px 16 px 16 px ; gap : 14 px ; text-align : center ; justify-items…" at bounding box center [339, 159] width 362 height 227
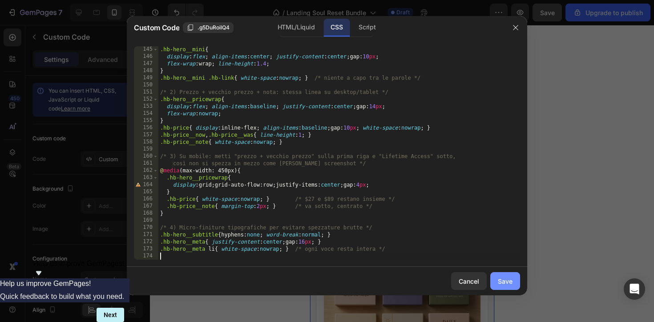
click at [499, 280] on div "Save" at bounding box center [505, 280] width 15 height 9
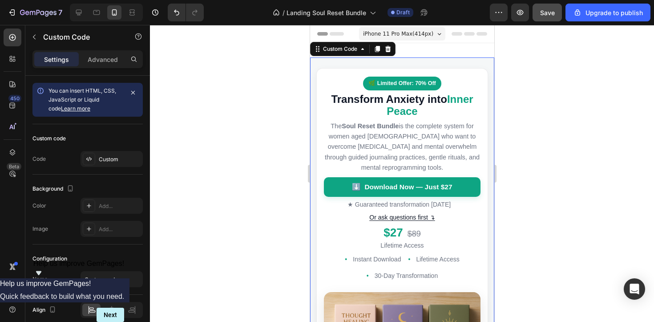
scroll to position [0, 0]
click at [120, 159] on div "Custom" at bounding box center [120, 159] width 42 height 8
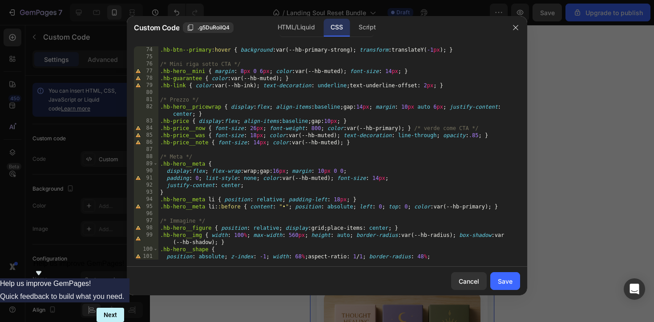
scroll to position [519, 0]
click at [509, 282] on div "Save" at bounding box center [505, 280] width 15 height 9
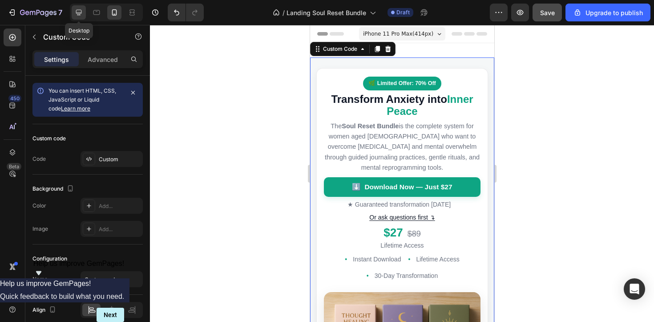
click at [81, 13] on icon at bounding box center [79, 13] width 6 height 6
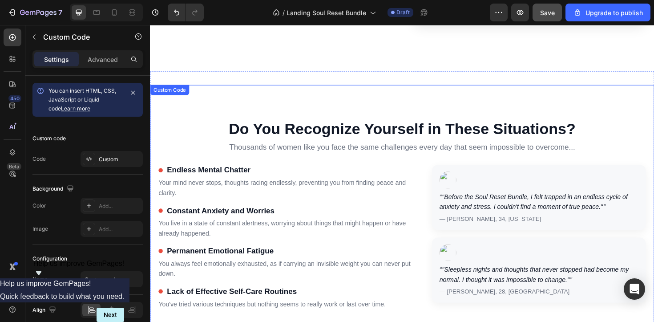
scroll to position [318, 0]
click at [288, 175] on h3 "Endless Mental Chatter" at bounding box center [297, 178] width 277 height 11
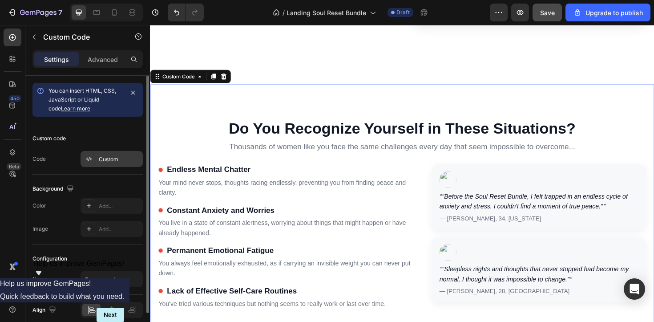
click at [118, 159] on div "Custom" at bounding box center [120, 159] width 42 height 8
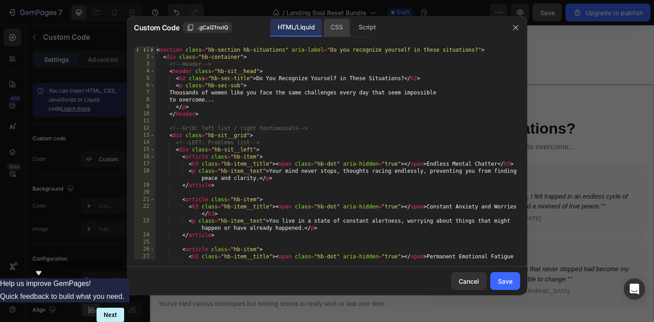
click at [332, 24] on div "CSS" at bounding box center [336, 28] width 26 height 18
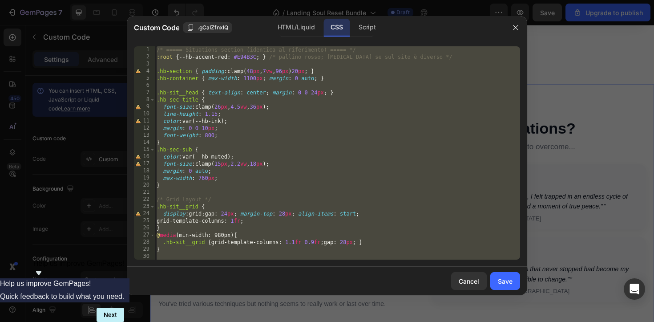
click at [334, 121] on div "/* ===== Situations section (identica al riferimento) ===== */ :root { --hb-acc…" at bounding box center [337, 159] width 365 height 227
type textarea "color: var(--hb-ink);"
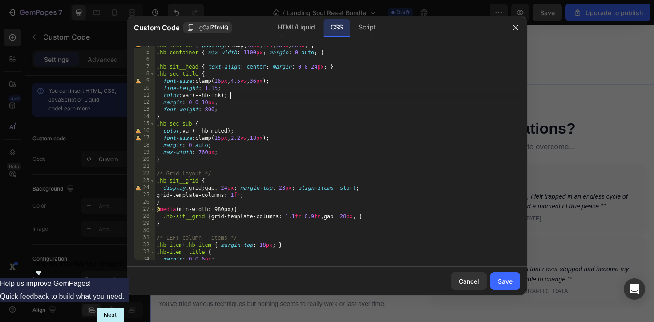
scroll to position [413, 0]
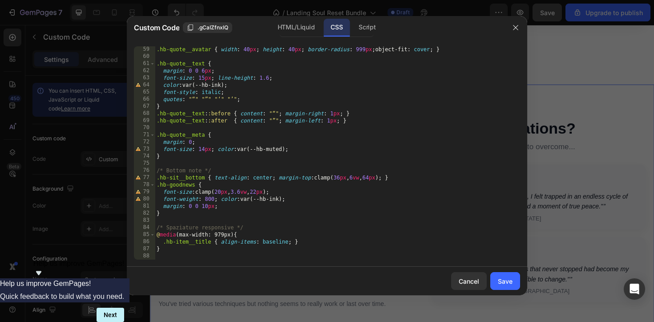
click at [244, 255] on div ".hb-quote__avatar { width : 40 px ; height : 40 px ; border-radius : 999 px ; o…" at bounding box center [337, 159] width 365 height 227
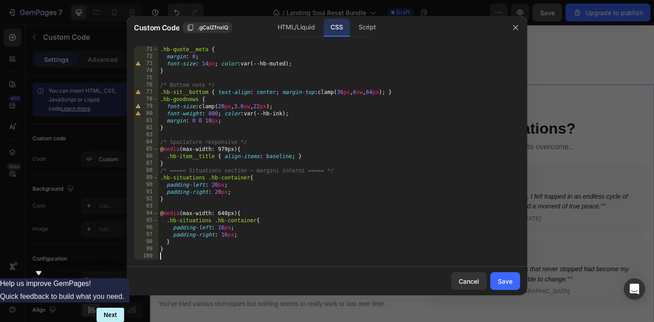
scroll to position [499, 0]
click at [513, 279] on button "Save" at bounding box center [505, 281] width 30 height 18
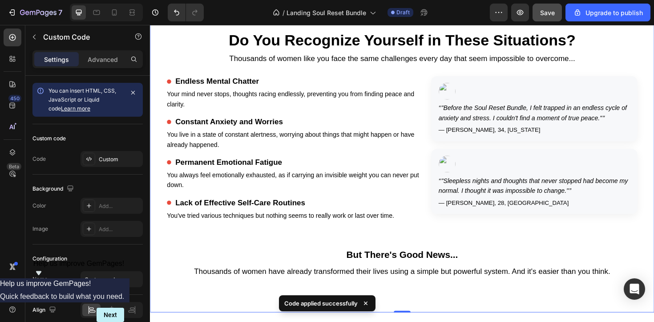
scroll to position [406, 0]
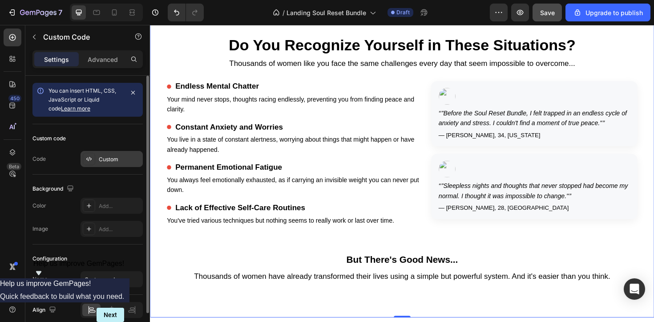
click at [121, 157] on div "Custom" at bounding box center [120, 159] width 42 height 8
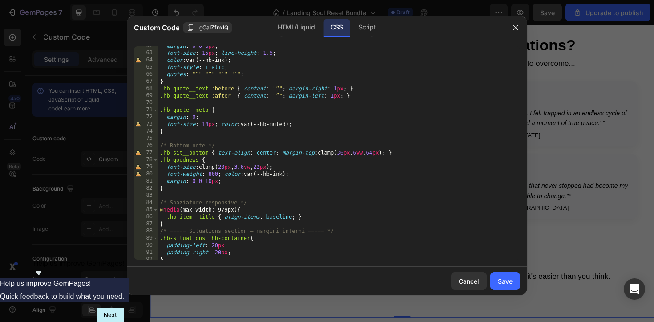
scroll to position [499, 0]
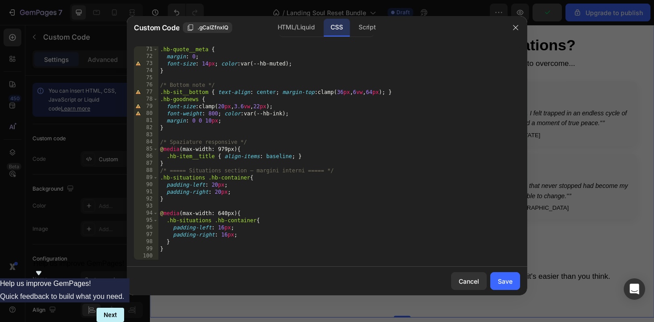
click at [223, 228] on div ".hb-quote__meta { margin : 0 ; font-size : 14 px ; color : var(--hb-muted) ; } …" at bounding box center [339, 159] width 362 height 227
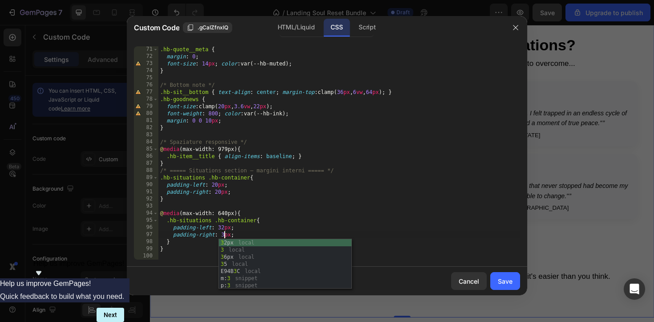
scroll to position [0, 6]
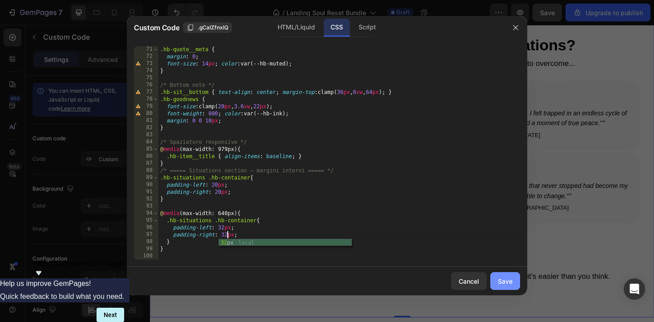
type textarea "padding-right: 32px;"
click at [502, 281] on div "Save" at bounding box center [505, 280] width 15 height 9
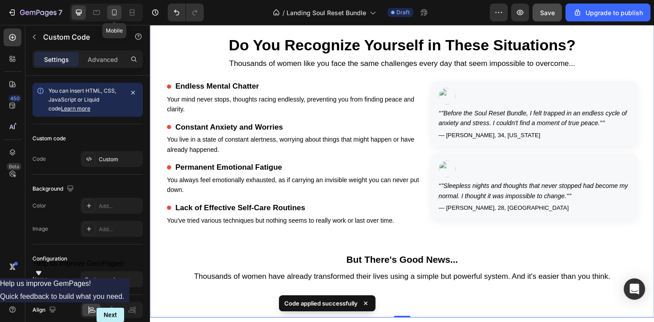
click at [112, 13] on icon at bounding box center [114, 12] width 5 height 6
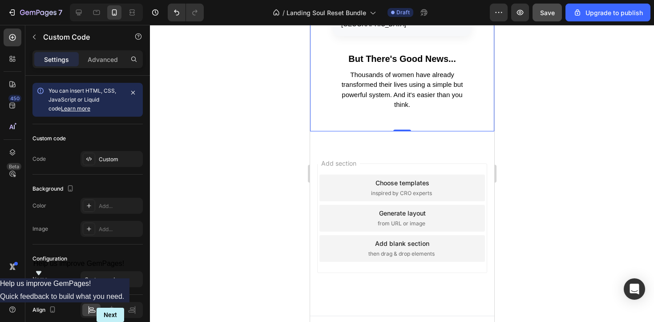
scroll to position [971, 0]
click at [79, 14] on icon at bounding box center [78, 12] width 9 height 9
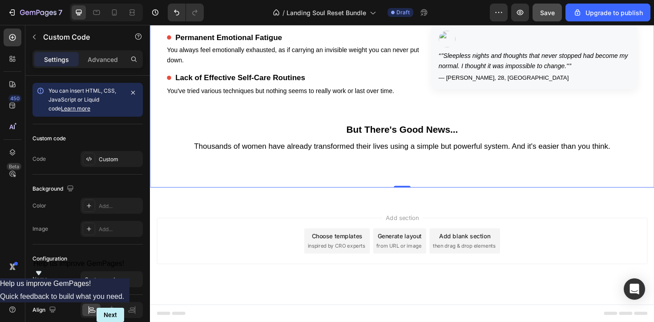
scroll to position [543, 0]
click at [120, 157] on div "Custom" at bounding box center [120, 159] width 42 height 8
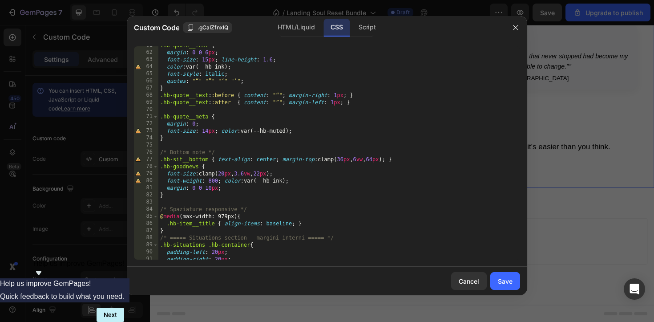
scroll to position [499, 0]
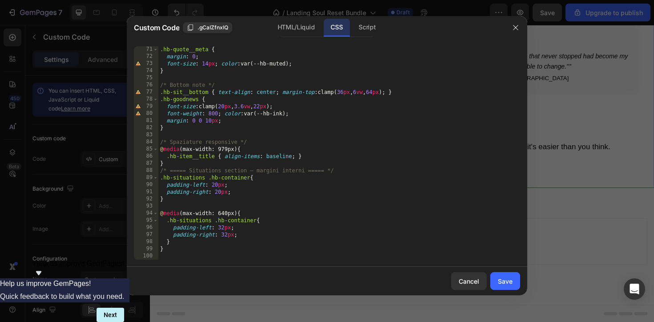
click at [225, 235] on div ".hb-quote__meta { margin : 0 ; font-size : 14 px ; color : var(--hb-muted) ; } …" at bounding box center [339, 159] width 362 height 227
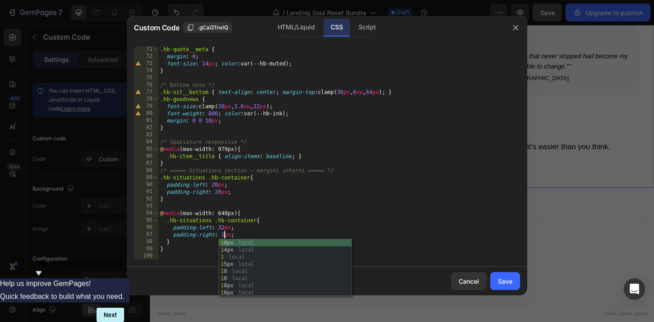
scroll to position [0, 6]
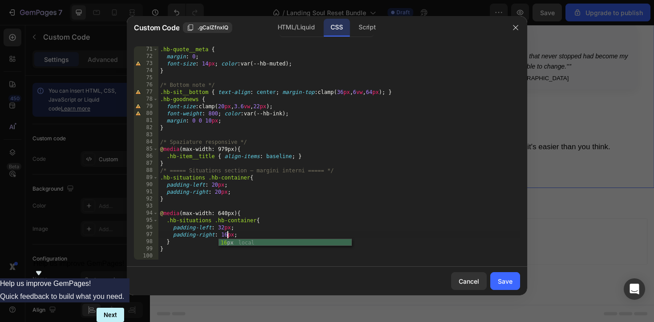
click at [223, 227] on div ".hb-quote__meta { margin : 0 ; font-size : 14 px ; color : var(--hb-muted) ; } …" at bounding box center [339, 159] width 362 height 227
click at [220, 191] on div ".hb-quote__meta { margin : 0 ; font-size : 14 px ; color : var(--hb-muted) ; } …" at bounding box center [339, 159] width 362 height 227
click at [217, 186] on div ".hb-quote__meta { margin : 0 ; font-size : 14 px ; color : var(--hb-muted) ; } …" at bounding box center [339, 159] width 362 height 227
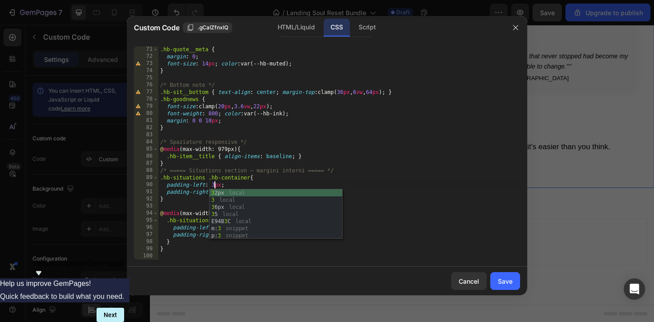
scroll to position [0, 5]
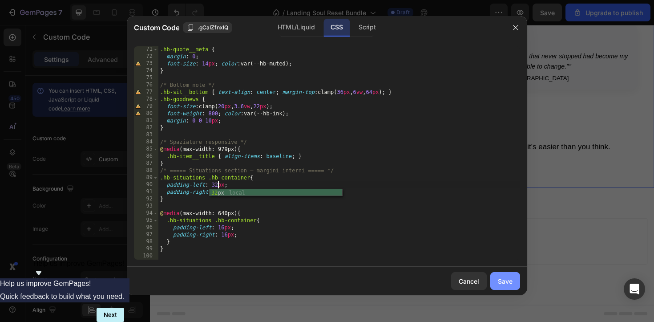
type textarea "padding-left: 32px;"
click at [501, 280] on div "Save" at bounding box center [505, 280] width 15 height 9
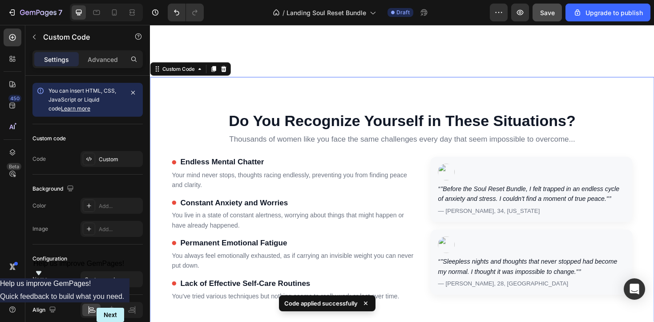
scroll to position [322, 0]
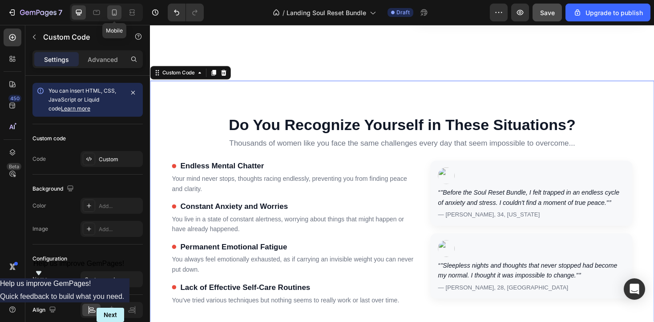
click at [115, 11] on icon at bounding box center [114, 12] width 9 height 9
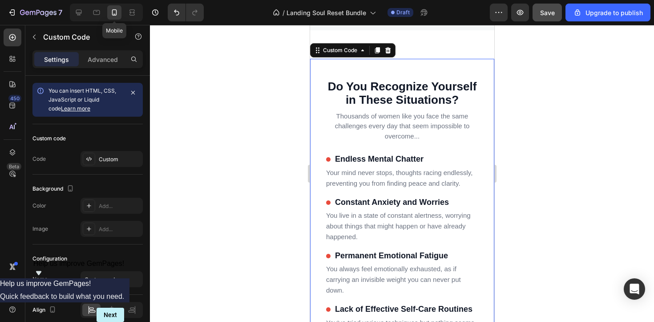
scroll to position [439, 0]
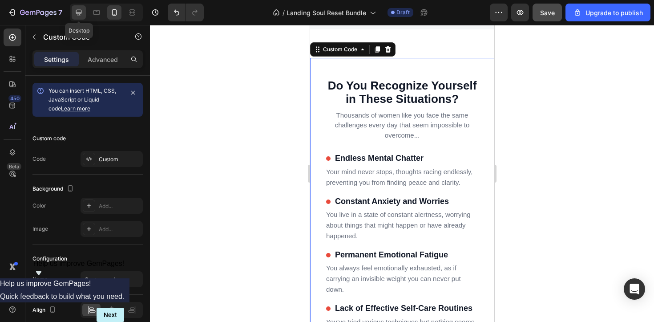
click at [81, 13] on icon at bounding box center [79, 13] width 6 height 6
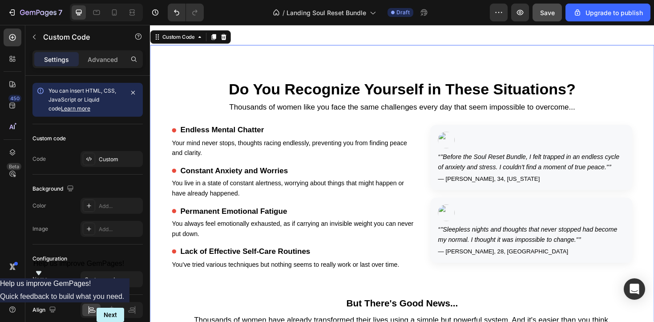
scroll to position [339, 0]
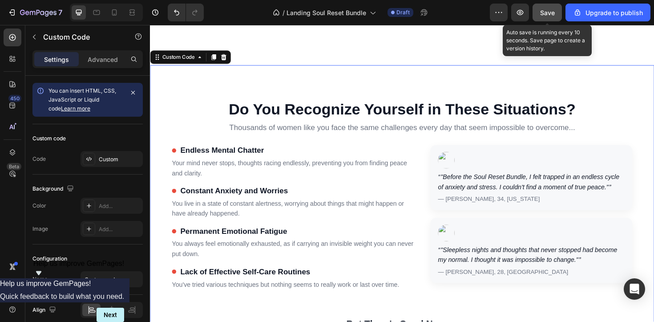
click at [550, 16] on div "Save" at bounding box center [547, 12] width 15 height 9
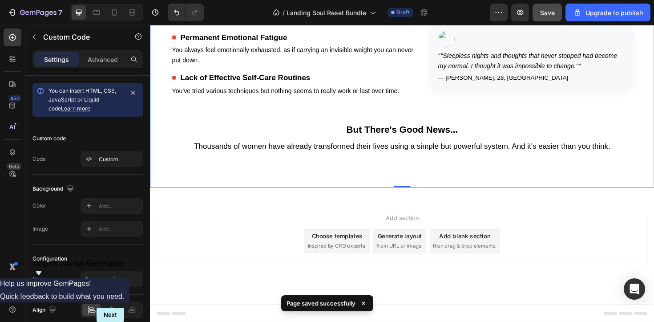
scroll to position [543, 0]
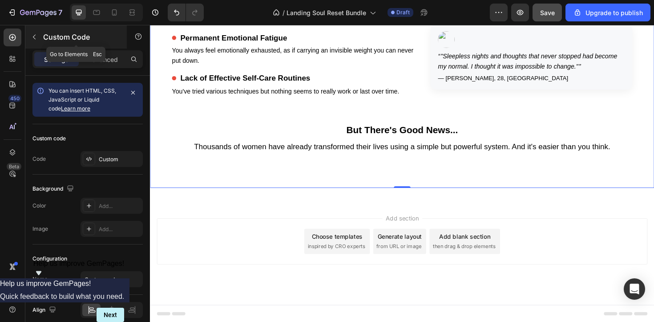
click at [62, 36] on p "Custom Code" at bounding box center [81, 37] width 76 height 11
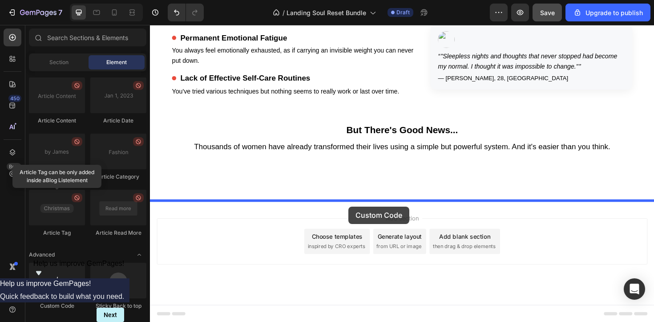
drag, startPoint x: 217, startPoint y: 312, endPoint x: 363, endPoint y: 217, distance: 174.3
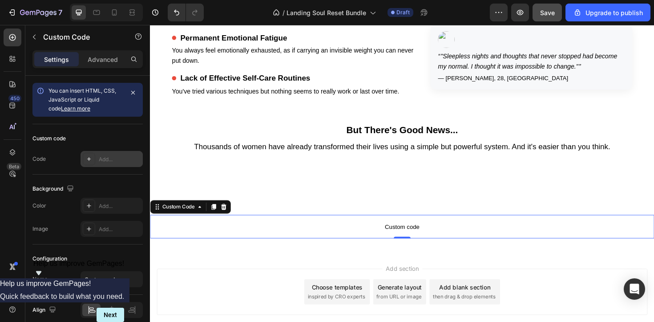
click at [101, 161] on div "Add..." at bounding box center [120, 159] width 42 height 8
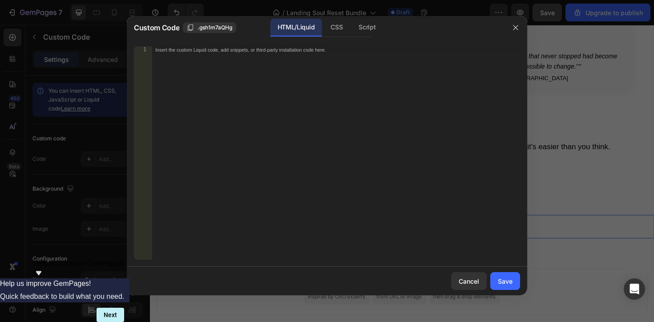
click at [286, 102] on div "Insert the custom Liquid code, add snippets, or third-party installation code h…" at bounding box center [336, 159] width 368 height 227
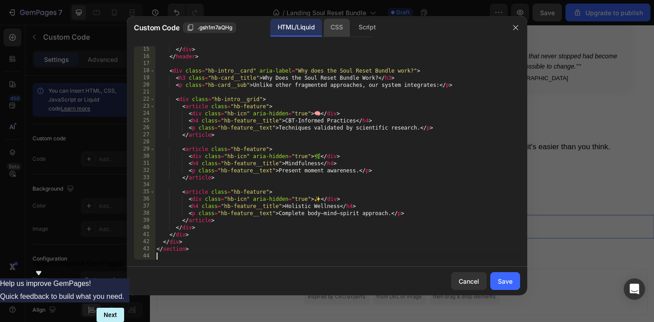
click at [338, 30] on div "CSS" at bounding box center [336, 28] width 26 height 18
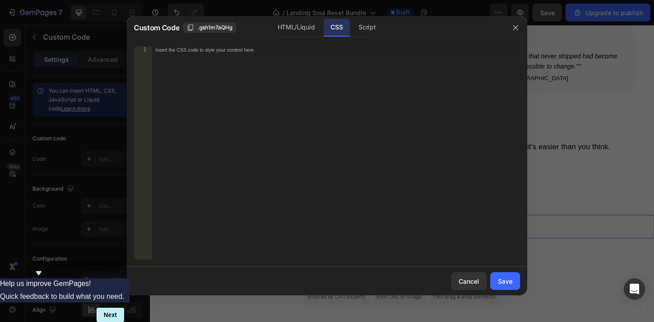
click at [336, 216] on div "Insert the CSS code to style your content here." at bounding box center [336, 159] width 368 height 227
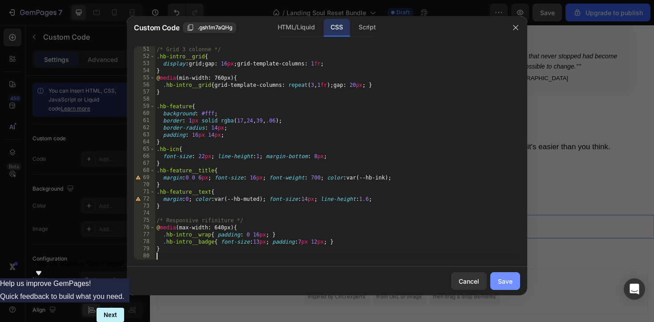
click at [505, 281] on div "Save" at bounding box center [505, 280] width 15 height 9
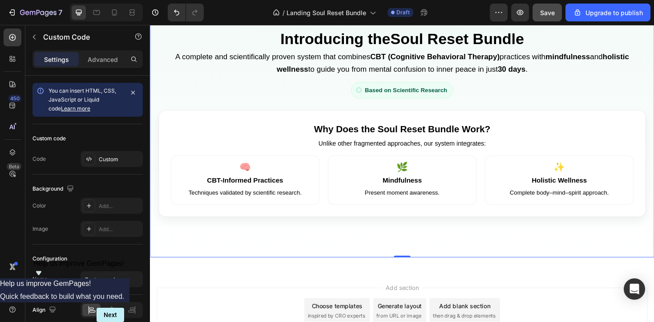
scroll to position [781, 0]
click at [116, 17] on div at bounding box center [114, 12] width 14 height 14
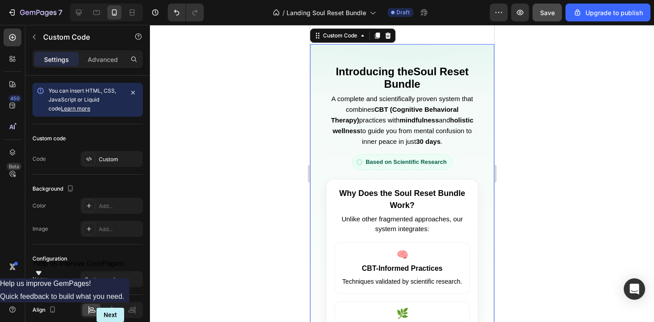
scroll to position [927, 0]
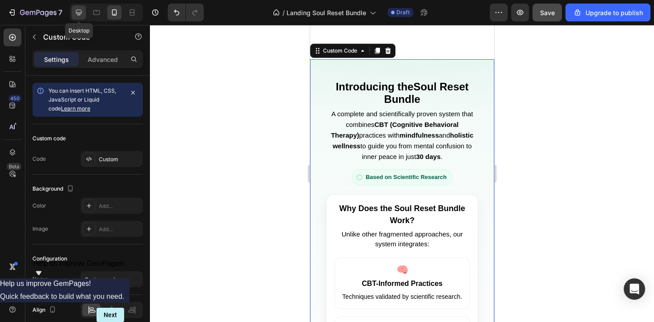
click at [81, 11] on icon at bounding box center [78, 12] width 9 height 9
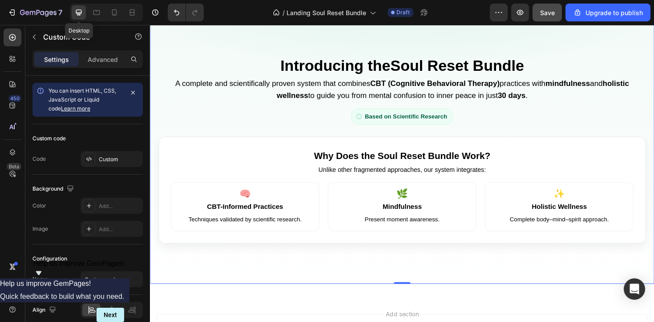
scroll to position [887, 0]
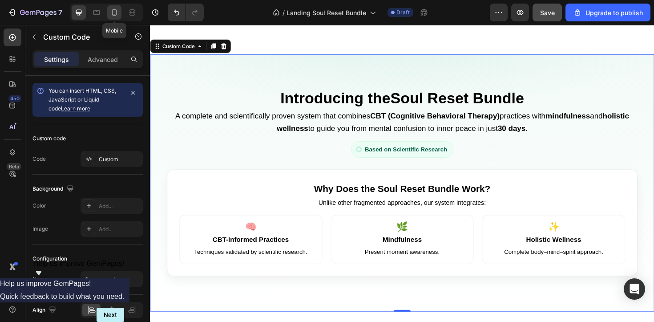
click at [116, 13] on icon at bounding box center [114, 12] width 9 height 9
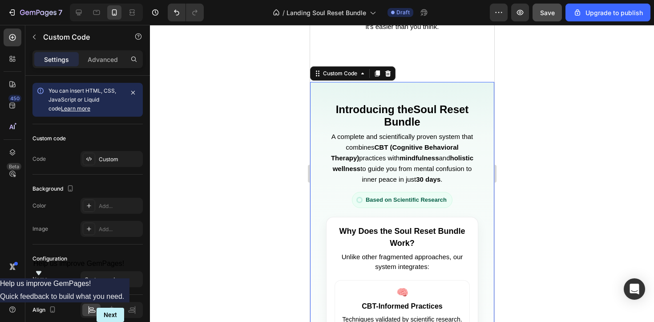
scroll to position [918, 0]
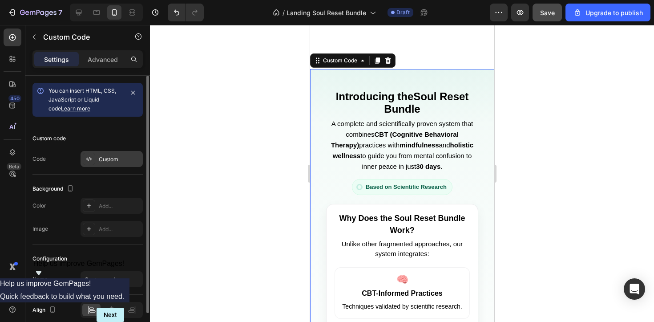
click at [121, 161] on div "Custom" at bounding box center [120, 159] width 42 height 8
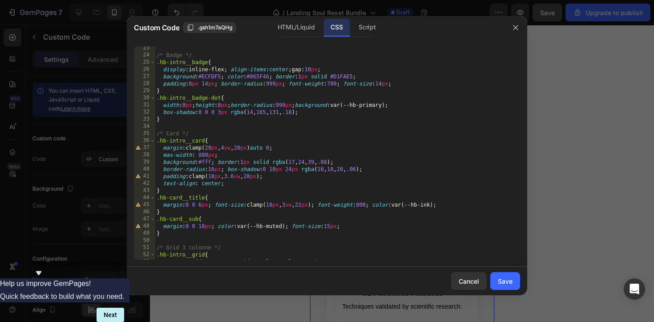
scroll to position [356, 0]
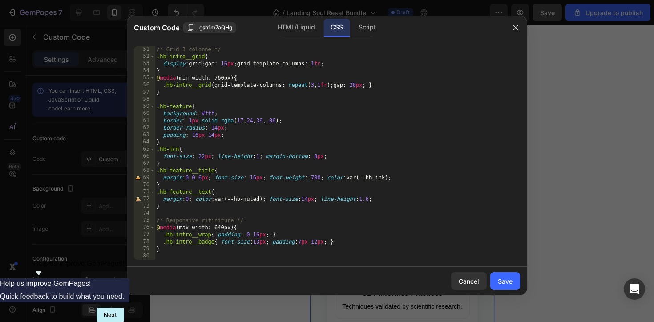
click at [161, 258] on div "/* Grid 3 colonne */ .hb-intro__grid { display : grid ; gap : 16 px ; grid-temp…" at bounding box center [337, 159] width 365 height 227
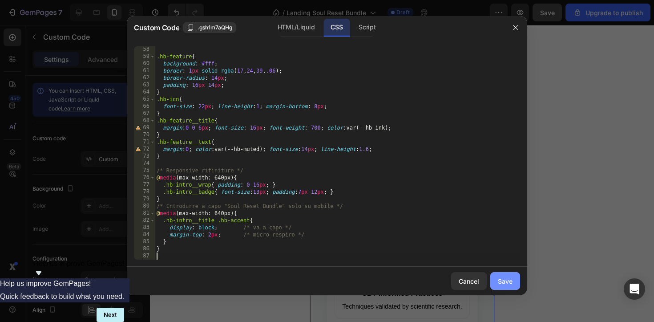
click at [500, 279] on div "Save" at bounding box center [505, 280] width 15 height 9
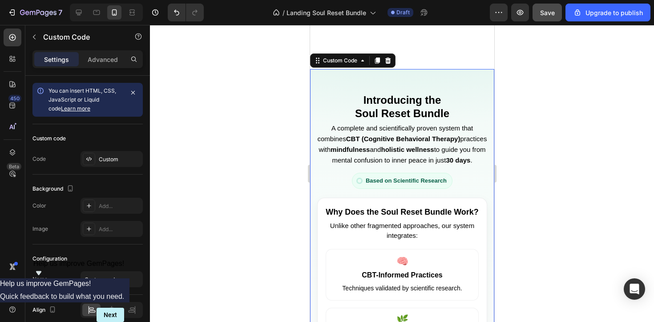
click at [563, 184] on div at bounding box center [402, 173] width 504 height 297
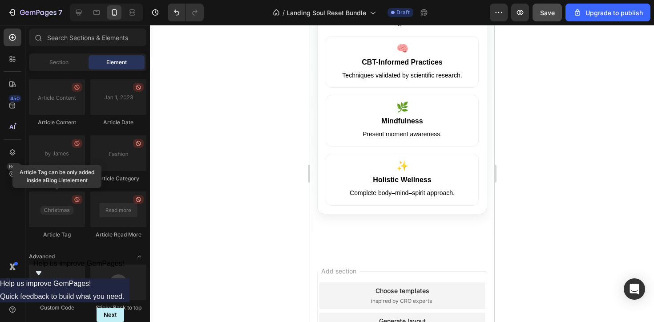
scroll to position [1110, 0]
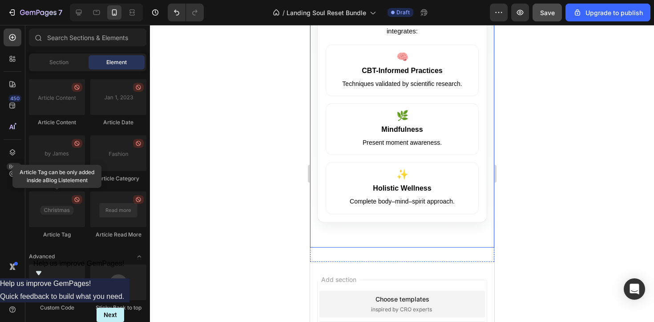
click at [405, 174] on article "✨ Holistic Wellness Complete body–mind–spirit approach." at bounding box center [401, 188] width 153 height 52
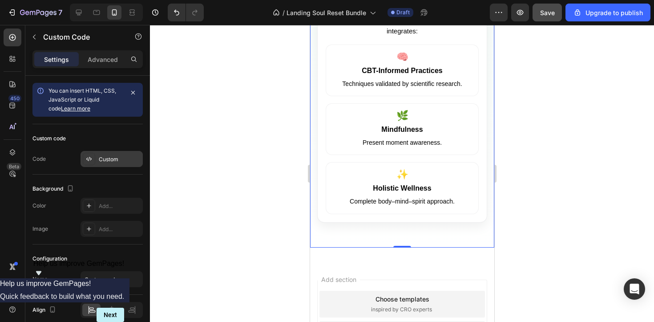
click at [117, 157] on div "Custom" at bounding box center [120, 159] width 42 height 8
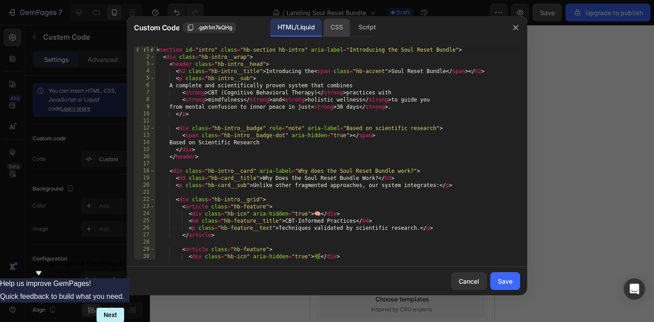
click at [340, 28] on div "CSS" at bounding box center [336, 28] width 26 height 18
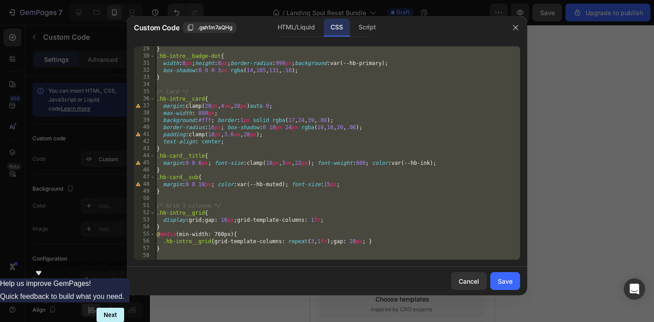
scroll to position [406, 0]
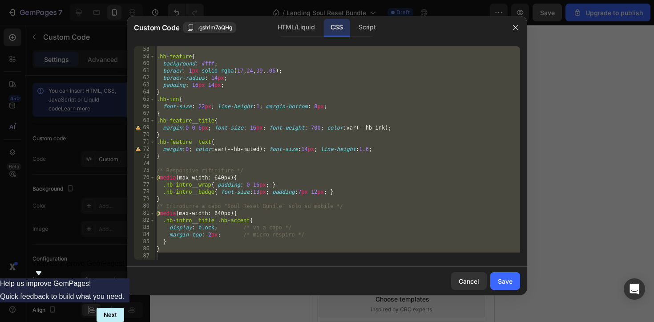
click at [391, 226] on div ".hb-feature { background : #fff ; border : 1 px solid rgba ( 17 , 24 , 39 , .06…" at bounding box center [337, 159] width 365 height 227
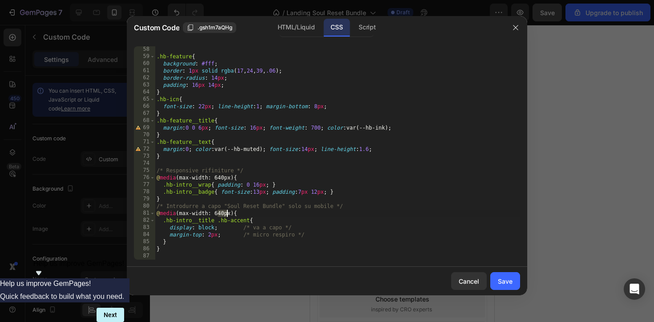
drag, startPoint x: 218, startPoint y: 212, endPoint x: 227, endPoint y: 213, distance: 8.9
click at [227, 213] on div ".hb-feature { background : #fff ; border : 1 px solid rgba ( 17 , 24 , 39 , .06…" at bounding box center [337, 159] width 365 height 227
paste textarea "768"
type textarea "@media (max-width: 768px){"
click at [504, 279] on div "Save" at bounding box center [505, 280] width 15 height 9
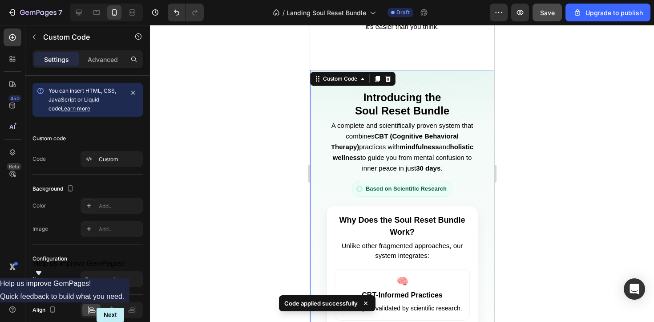
scroll to position [905, 0]
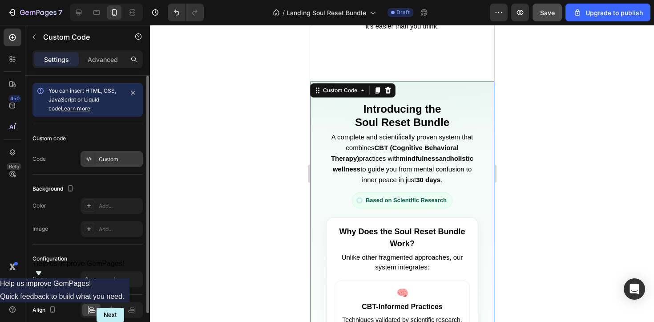
click at [106, 161] on div "Custom" at bounding box center [120, 159] width 42 height 8
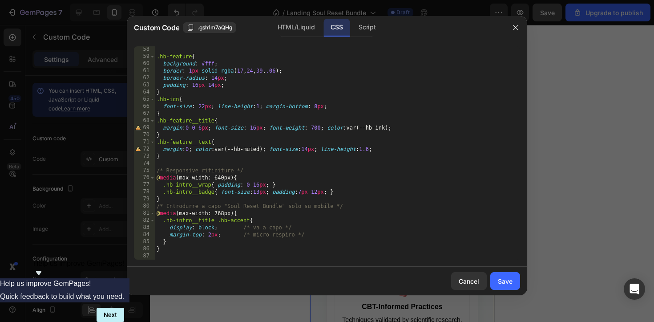
scroll to position [406, 0]
click at [163, 258] on div ".hb-feature { background : #fff ; border : 1 px solid rgba ( 17 , 24 , 39 , .06…" at bounding box center [337, 159] width 365 height 227
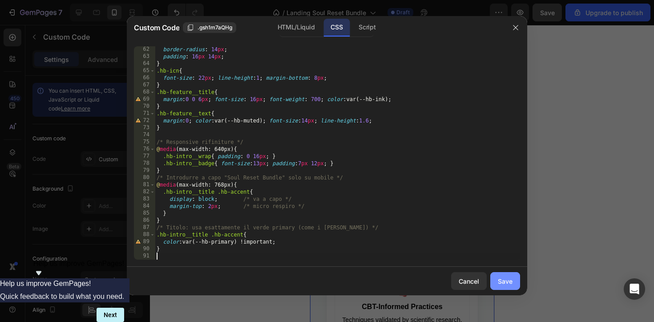
click at [503, 284] on div "Save" at bounding box center [505, 280] width 15 height 9
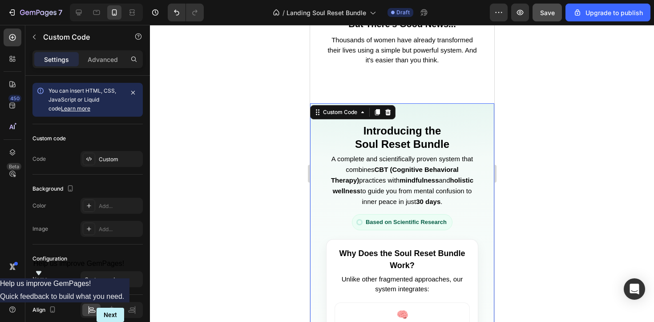
scroll to position [876, 0]
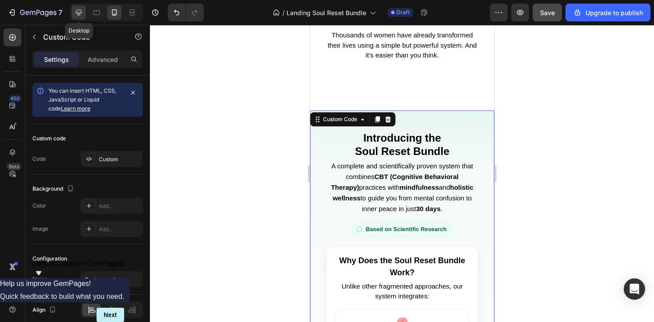
click at [77, 14] on icon at bounding box center [78, 12] width 9 height 9
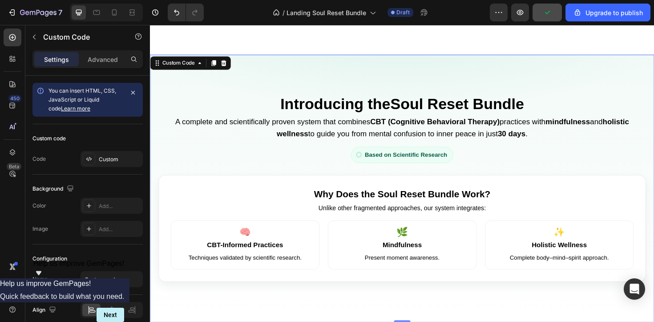
scroll to position [710, 0]
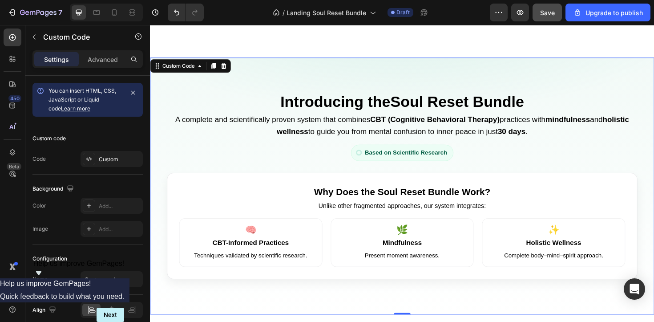
click at [365, 138] on p "A complete and scientifically proven system that combines CBT (Cognitive Behavi…" at bounding box center [417, 132] width 498 height 26
click at [125, 159] on div "Custom" at bounding box center [120, 159] width 42 height 8
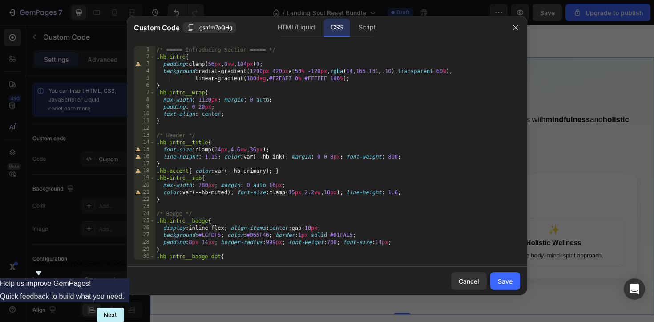
scroll to position [0, 0]
click at [506, 283] on div "Save" at bounding box center [505, 280] width 15 height 9
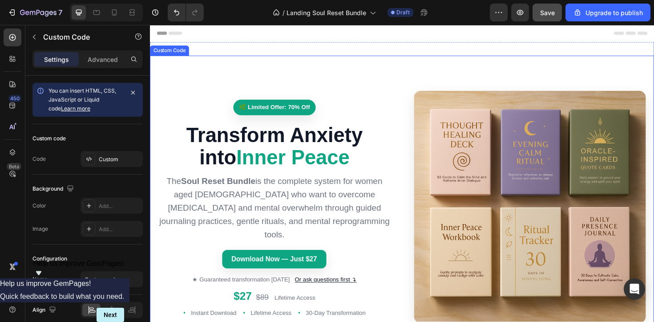
click at [194, 121] on div "🌿 Limited Offer: 70% Off" at bounding box center [282, 112] width 246 height 16
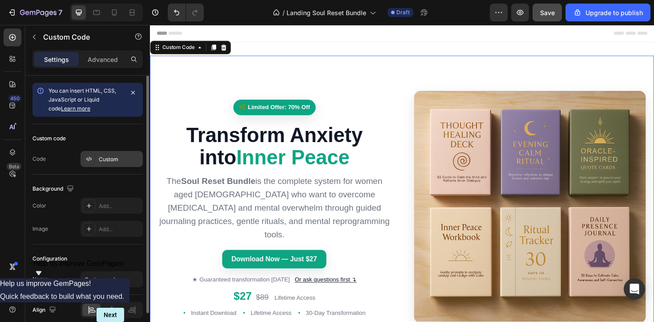
click at [117, 159] on div "Custom" at bounding box center [120, 159] width 42 height 8
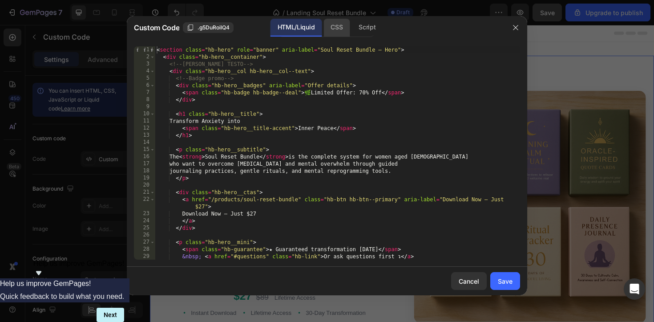
click at [339, 32] on div "CSS" at bounding box center [336, 28] width 26 height 18
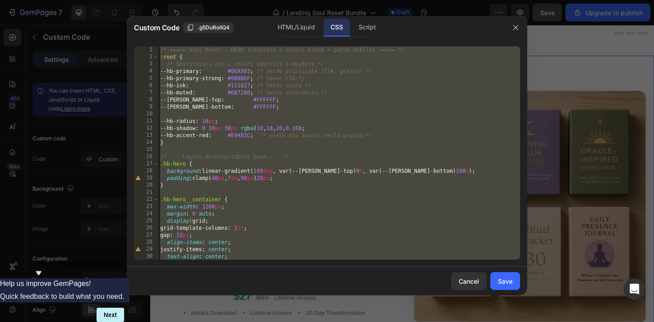
click at [245, 70] on div "/* ===== Soul Reset — HERO (centrato + colori brand + patch mobile) ===== */ :r…" at bounding box center [339, 159] width 362 height 227
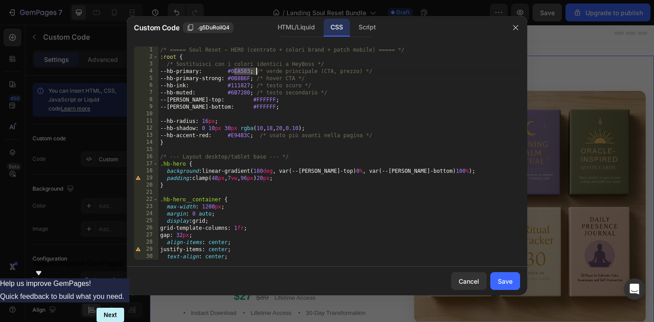
drag, startPoint x: 234, startPoint y: 70, endPoint x: 255, endPoint y: 71, distance: 20.9
click at [255, 71] on div "/* ===== Soul Reset — HERO (centrato + colori brand + patch mobile) ===== */ :r…" at bounding box center [339, 159] width 362 height 227
paste textarea "11A389"
type textarea "--hb-primary: #11A389; /* verde principale (CTA, prezzo) */"
click at [509, 282] on div "Save" at bounding box center [505, 280] width 15 height 9
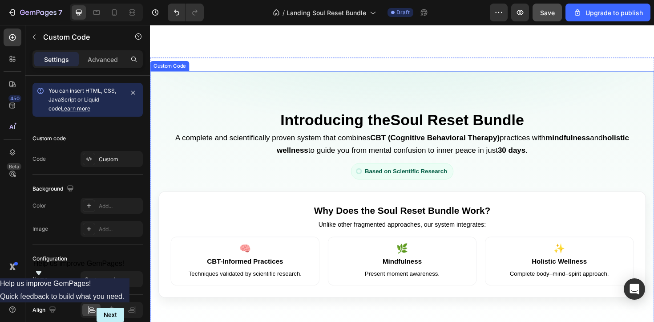
scroll to position [693, 0]
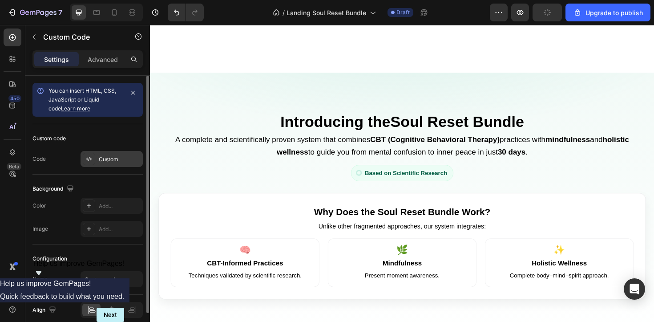
click at [119, 161] on div "Custom" at bounding box center [120, 159] width 42 height 8
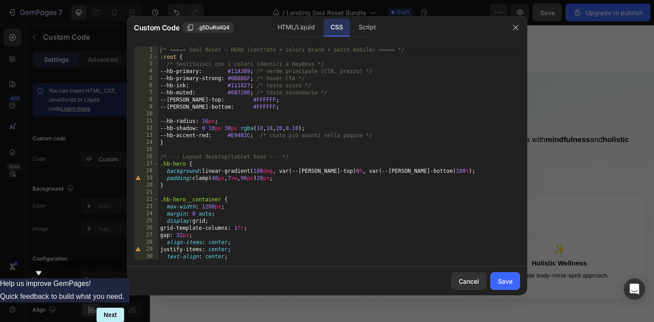
scroll to position [0, 0]
click at [509, 282] on div "Save" at bounding box center [505, 280] width 15 height 9
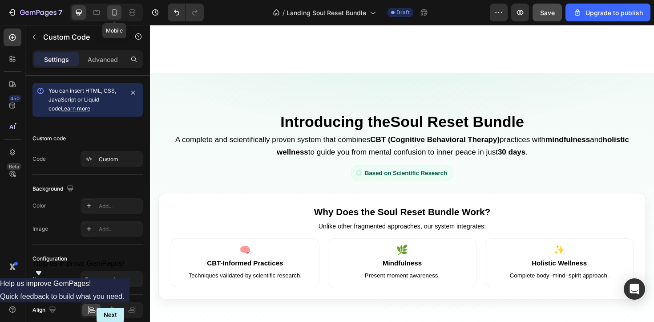
click at [113, 16] on icon at bounding box center [114, 12] width 9 height 9
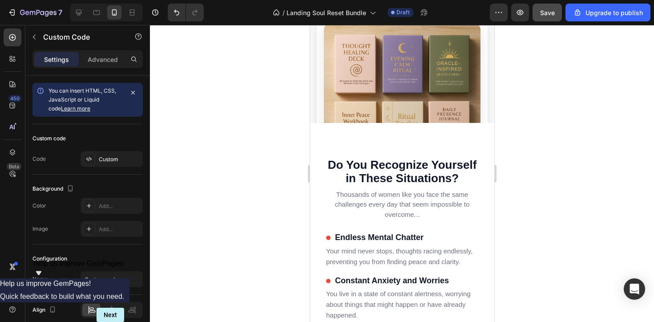
scroll to position [243, 0]
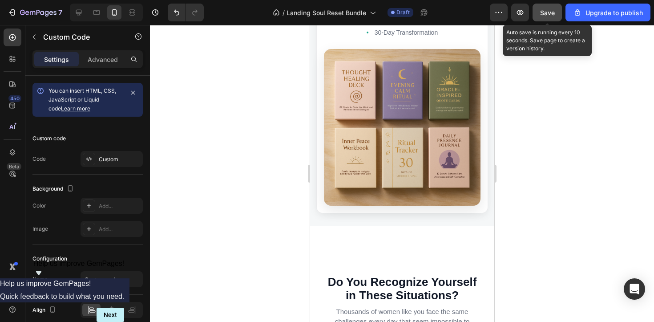
click at [546, 9] on span "Save" at bounding box center [547, 13] width 15 height 8
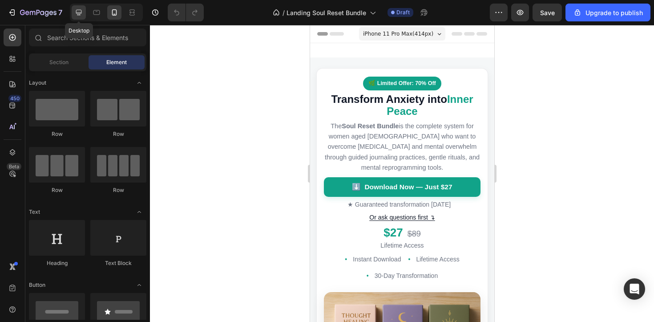
click at [80, 12] on icon at bounding box center [78, 12] width 9 height 9
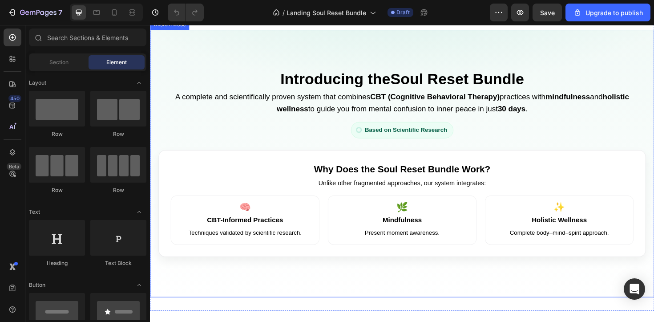
scroll to position [742, 0]
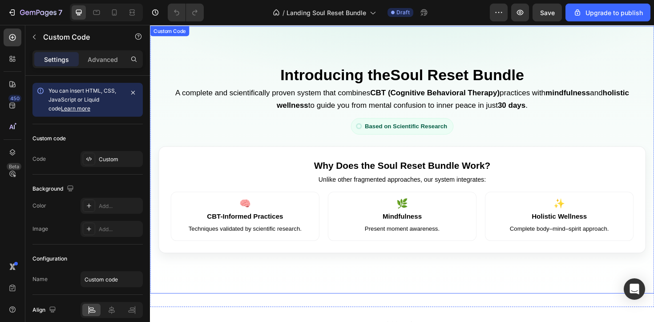
click at [424, 81] on span "Soul Reset Bundle" at bounding box center [474, 78] width 141 height 18
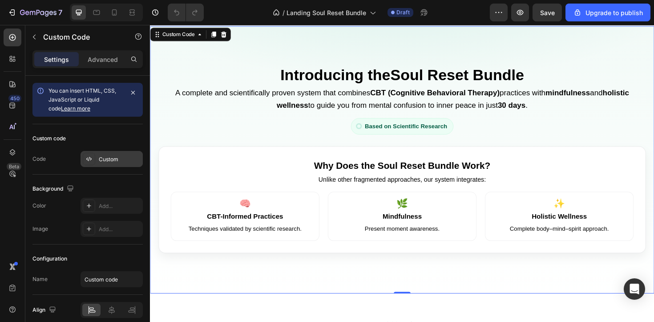
click at [111, 164] on div "Custom" at bounding box center [112, 159] width 62 height 16
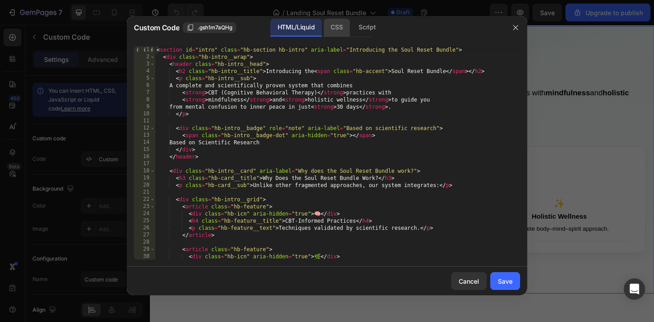
click at [340, 27] on div "CSS" at bounding box center [336, 28] width 26 height 18
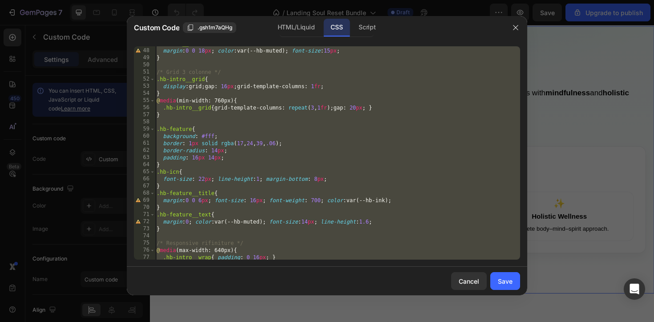
scroll to position [435, 0]
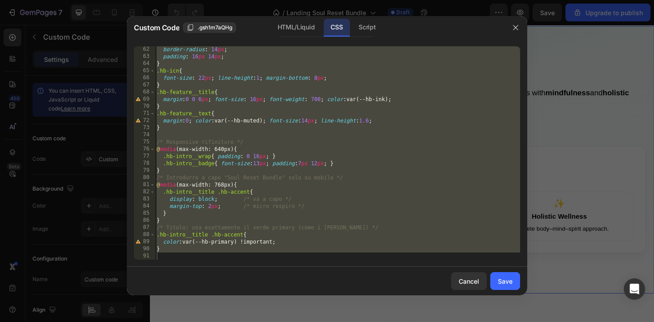
type textarea "}"
click at [170, 257] on div "border-radius : 14 px ; padding : 16 px 14 px ; } .hb-icn { font-size : 22 px ;…" at bounding box center [337, 159] width 365 height 227
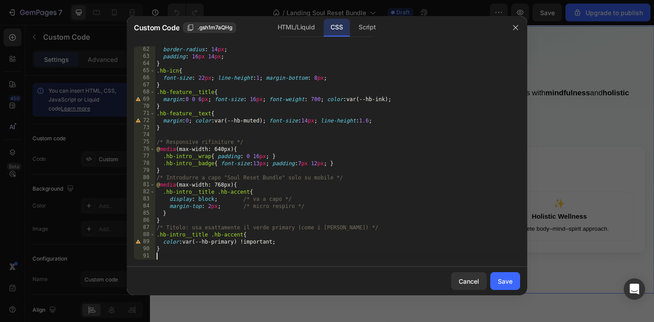
scroll to position [541, 0]
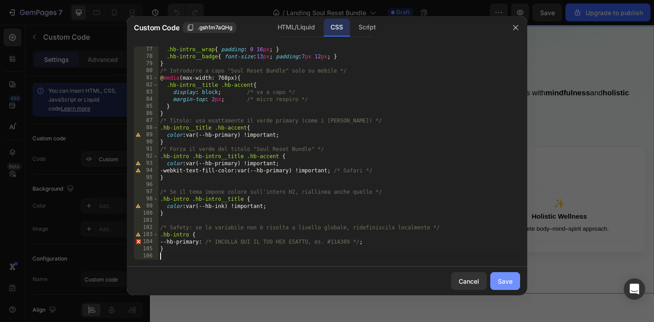
click at [516, 283] on button "Save" at bounding box center [505, 281] width 30 height 18
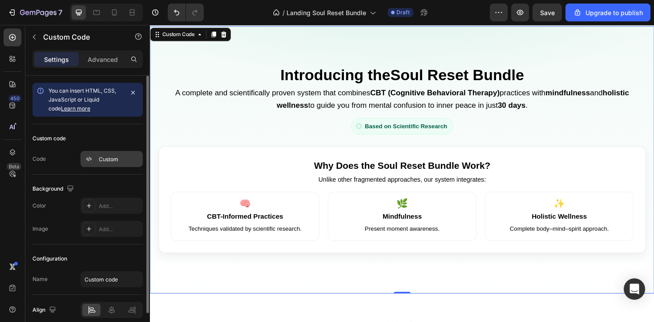
click at [108, 158] on div "Custom" at bounding box center [120, 159] width 42 height 8
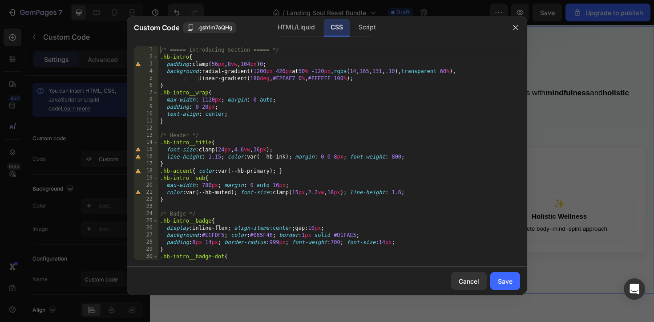
click at [310, 129] on div "/* ===== Introducing Section ===== */ .hb-intro { padding : clamp( 56 px , 8 vw…" at bounding box center [339, 159] width 362 height 227
type textarea "}"
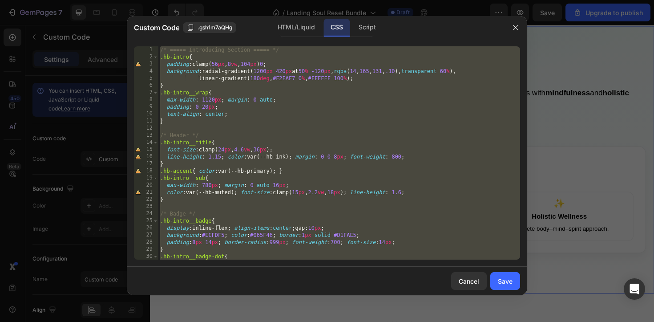
paste textarea
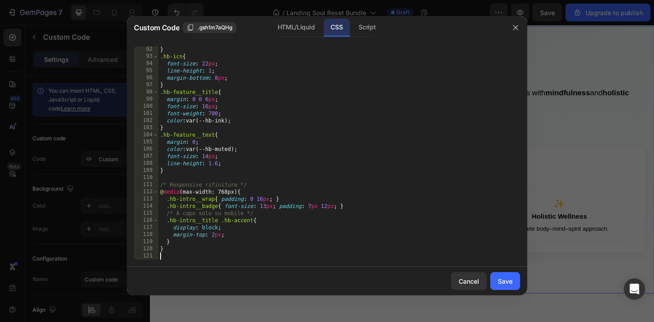
scroll to position [648, 0]
click at [508, 277] on div "Save" at bounding box center [505, 280] width 15 height 9
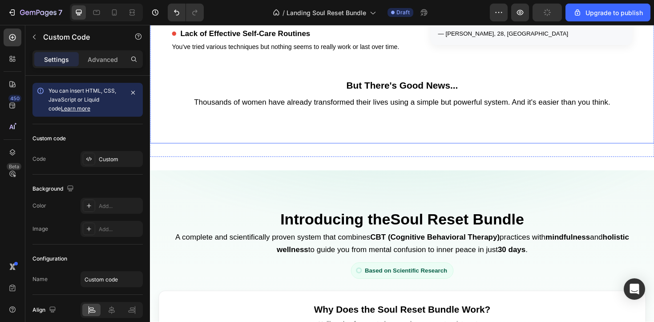
scroll to position [591, 0]
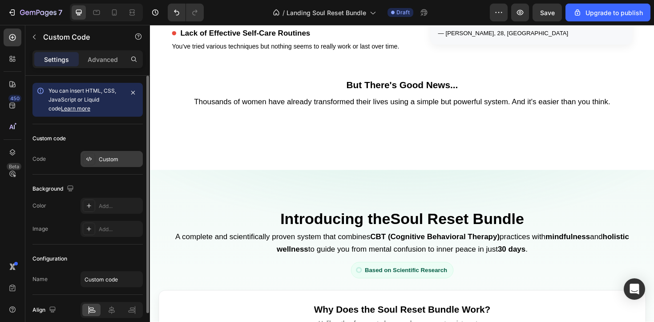
click at [114, 154] on div "Custom" at bounding box center [112, 159] width 62 height 16
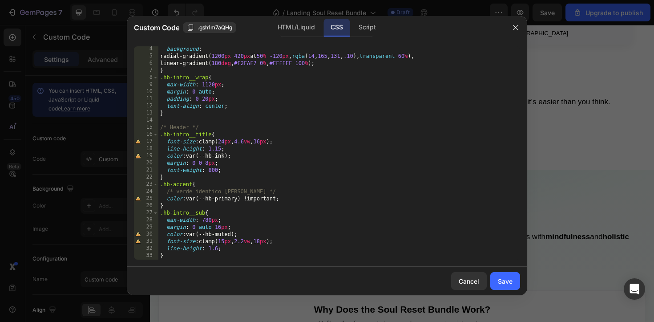
scroll to position [0, 0]
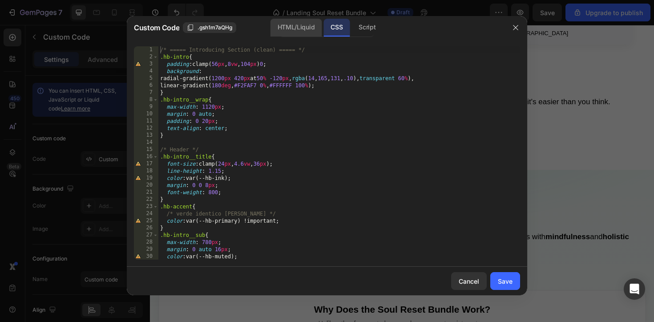
click at [303, 28] on div "HTML/Liquid" at bounding box center [295, 28] width 51 height 18
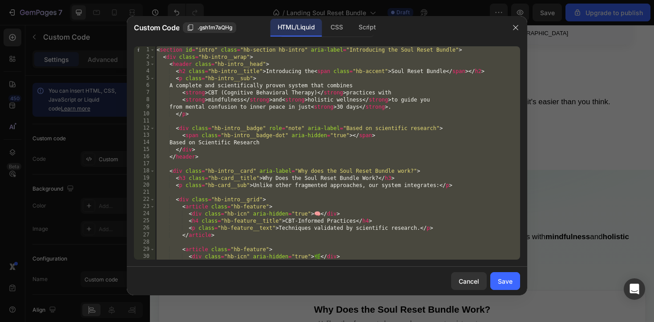
click at [457, 153] on div "< section id = "intro" class = "hb-section hb-intro" aria-label = "Introducing …" at bounding box center [337, 159] width 365 height 227
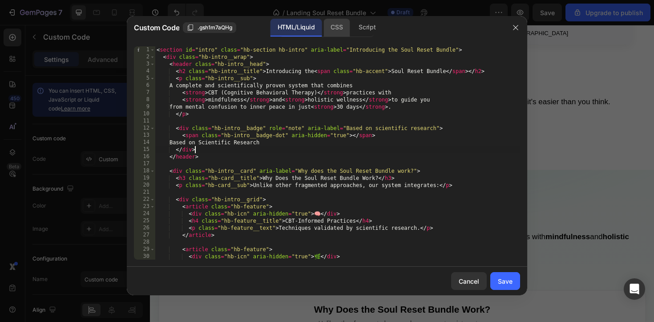
click at [338, 27] on div "CSS" at bounding box center [336, 28] width 26 height 18
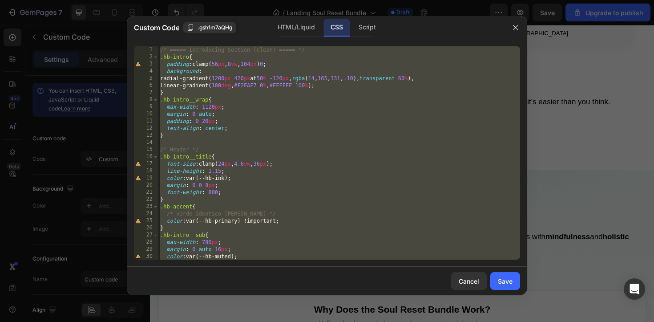
click at [329, 197] on div "/* ===== Introducing Section (clean) ===== */ .hb-intro { padding : clamp( 56 p…" at bounding box center [339, 159] width 362 height 227
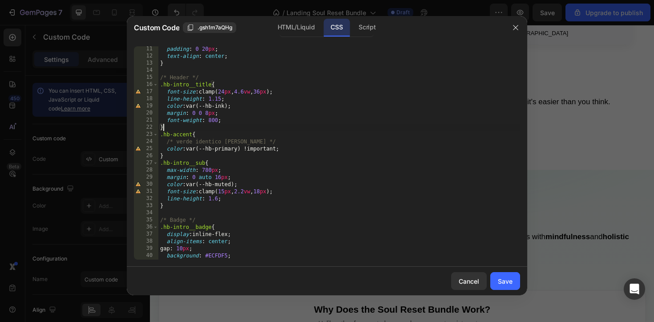
scroll to position [73, 0]
drag, startPoint x: 209, startPoint y: 148, endPoint x: 239, endPoint y: 148, distance: 30.2
click at [239, 148] on div "padding : 0 20 px ; text-align : center ; } /* Header */ .hb-intro__title { fon…" at bounding box center [339, 157] width 362 height 227
paste textarea "#11A389"
type textarea "color: var(--#11A389) !important;"
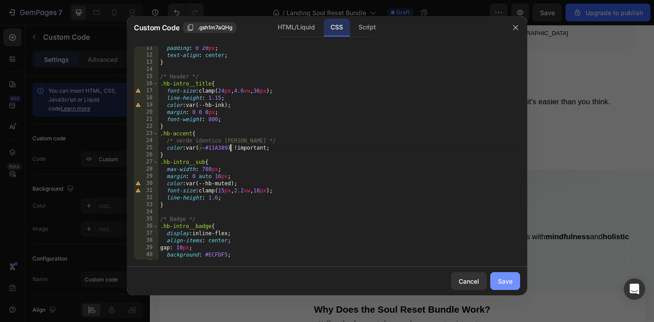
click at [510, 282] on div "Save" at bounding box center [505, 280] width 15 height 9
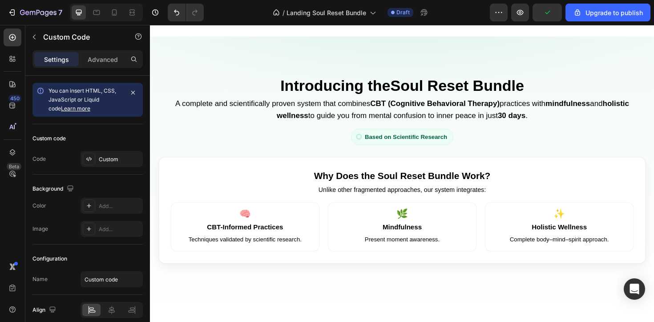
scroll to position [732, 0]
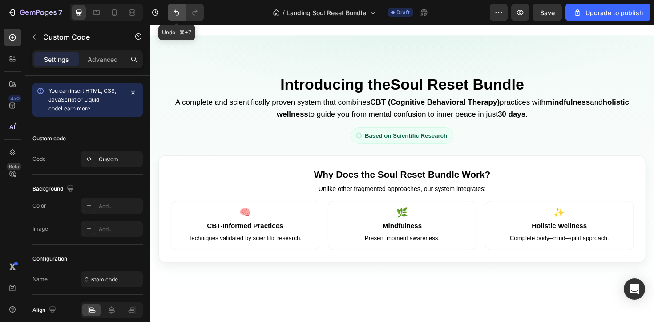
click at [172, 12] on icon "Undo/Redo" at bounding box center [176, 12] width 9 height 9
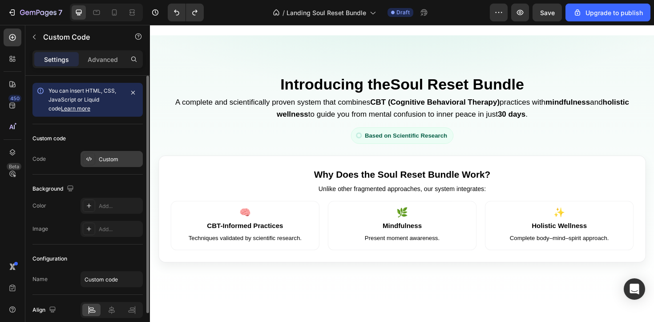
click at [119, 164] on div "Custom" at bounding box center [112, 159] width 62 height 16
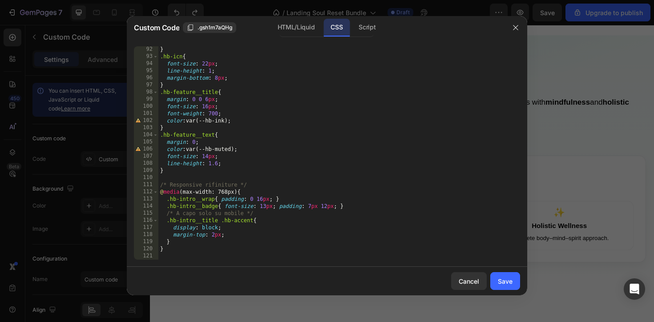
scroll to position [648, 0]
click at [167, 259] on div "} .hb-icn { font-size : 22 px ; line-height : 1 ; margin-bottom : 8 px ; } .hb-…" at bounding box center [339, 159] width 362 height 227
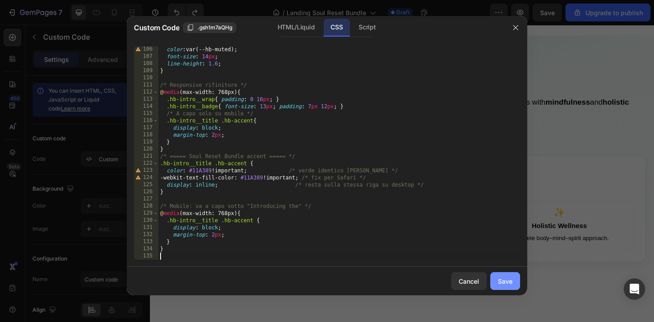
click at [502, 281] on div "Save" at bounding box center [505, 280] width 15 height 9
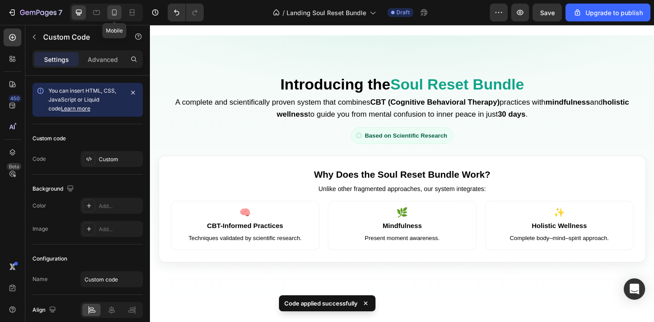
click at [113, 16] on icon at bounding box center [114, 12] width 9 height 9
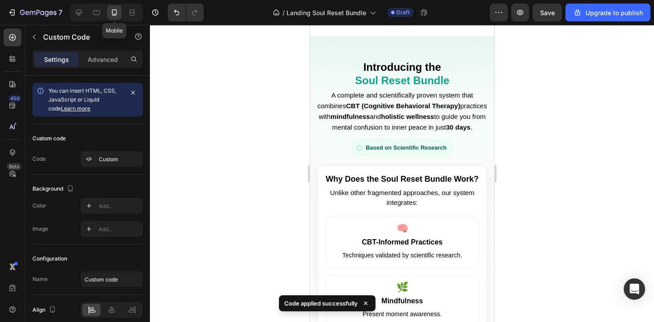
scroll to position [712, 0]
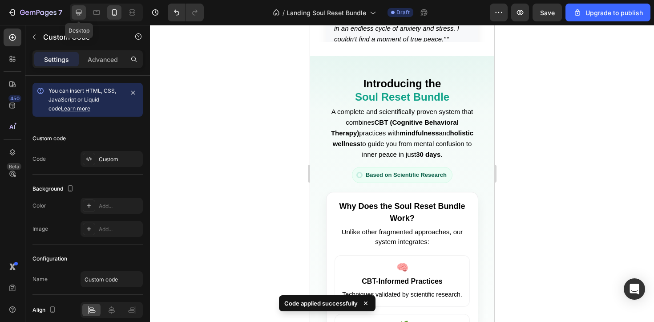
click at [78, 12] on icon at bounding box center [79, 13] width 6 height 6
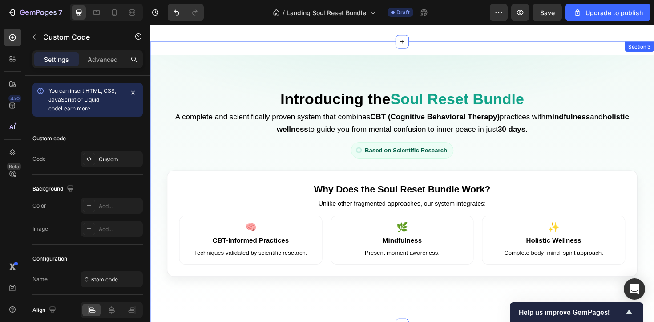
click at [555, 12] on span "Save" at bounding box center [547, 13] width 15 height 8
